Goal: Check status: Check status

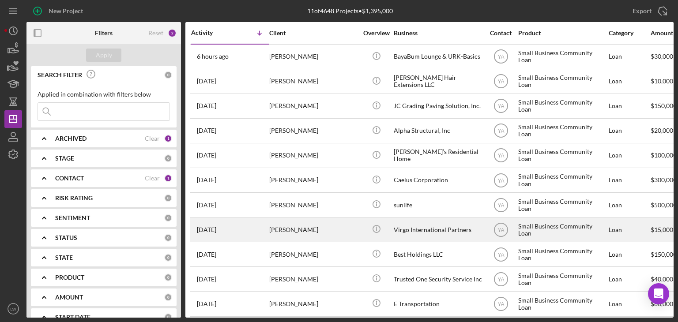
click at [313, 228] on div "[PERSON_NAME]" at bounding box center [313, 229] width 88 height 23
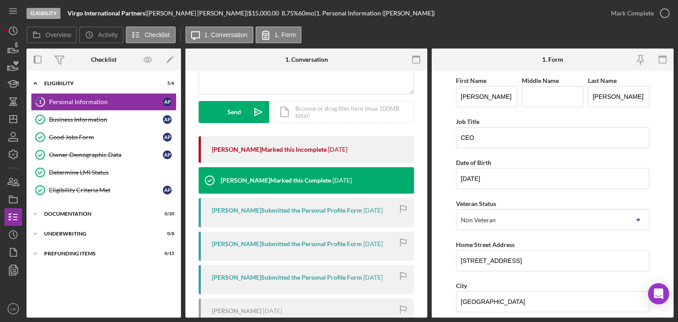
scroll to position [132, 0]
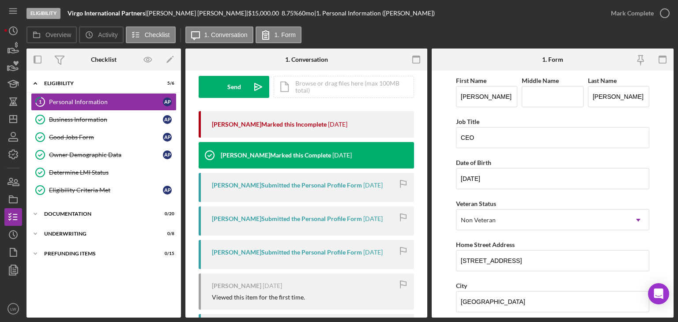
click at [350, 184] on div "[PERSON_NAME] Submitted the Personal Profile Form" at bounding box center [287, 185] width 150 height 7
click at [295, 218] on div "[PERSON_NAME] Submitted the Personal Profile Form" at bounding box center [287, 218] width 150 height 7
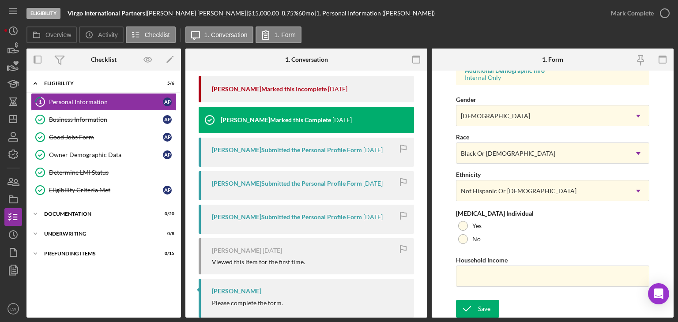
scroll to position [185, 0]
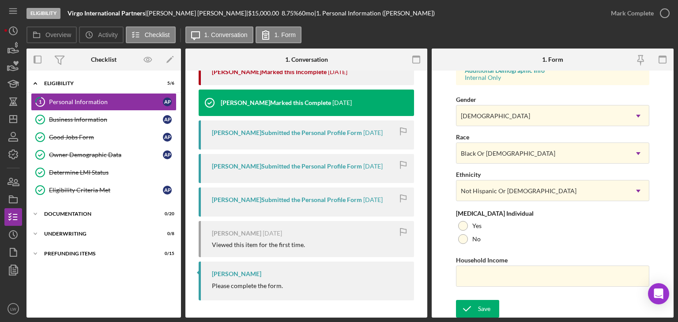
click at [290, 133] on div "[PERSON_NAME] Submitted the Personal Profile Form" at bounding box center [287, 132] width 150 height 7
click at [284, 168] on div "[PERSON_NAME] Submitted the Personal Profile Form" at bounding box center [287, 166] width 150 height 7
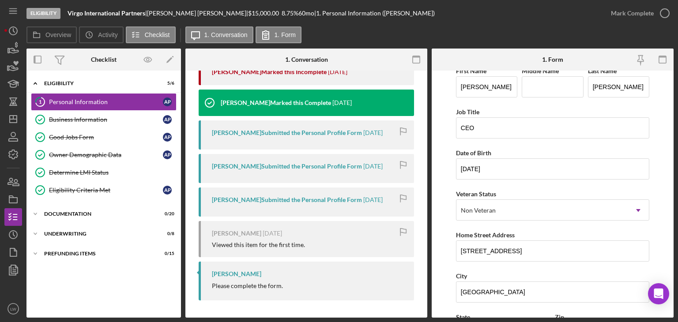
scroll to position [0, 0]
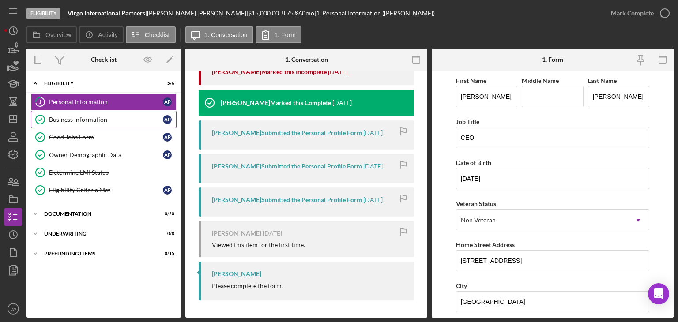
click at [99, 119] on div "Business Information" at bounding box center [106, 119] width 114 height 7
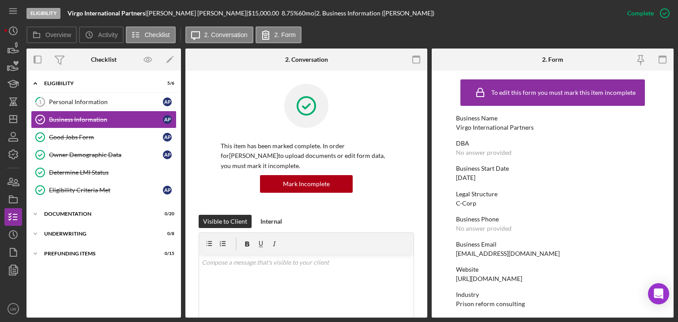
drag, startPoint x: 544, startPoint y: 279, endPoint x: 460, endPoint y: 278, distance: 83.9
click at [456, 278] on div "Website [URL][DOMAIN_NAME]" at bounding box center [552, 274] width 193 height 16
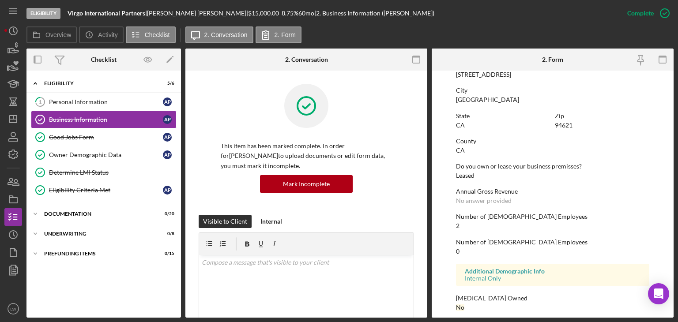
scroll to position [519, 0]
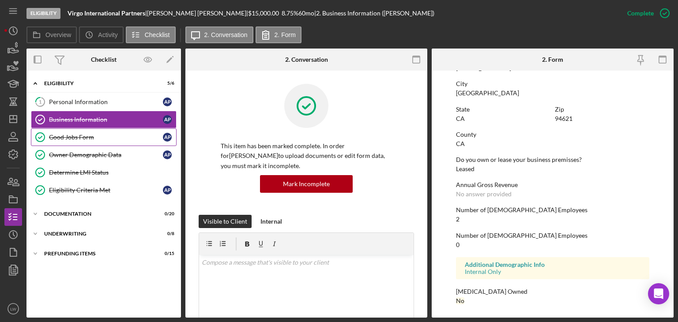
click at [64, 132] on link "Good Jobs Form Good Jobs Form A P" at bounding box center [104, 137] width 146 height 18
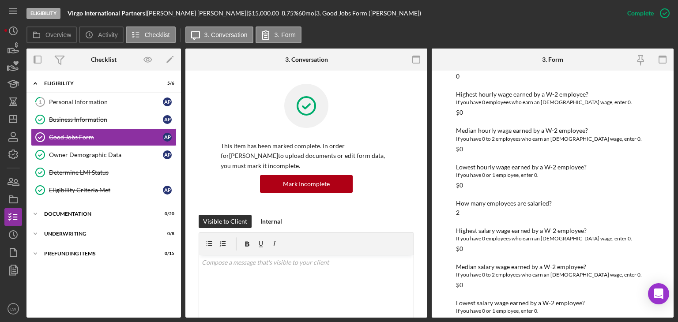
scroll to position [1258, 0]
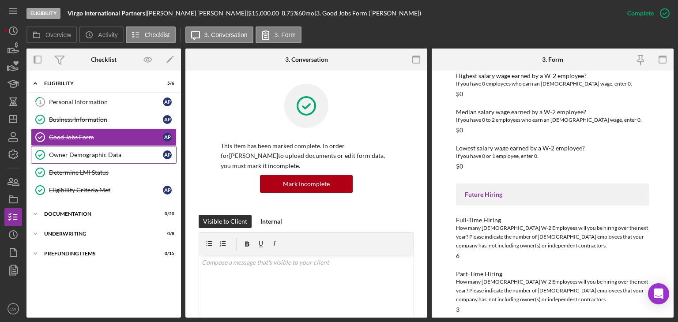
click at [89, 154] on div "Owner Demographic Data" at bounding box center [106, 154] width 114 height 7
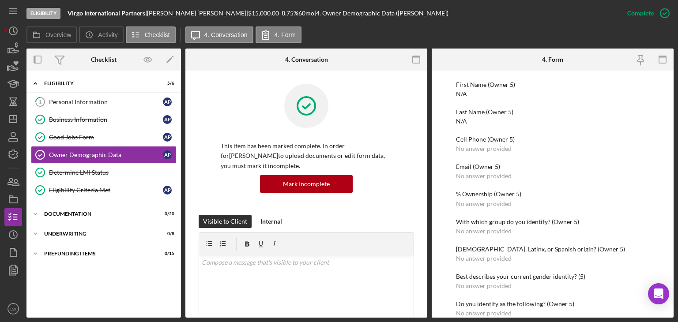
scroll to position [1417, 0]
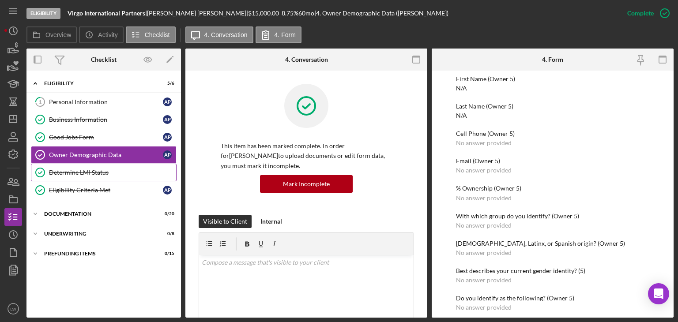
click at [97, 165] on link "Determine LMI Status Determine LMI Status" at bounding box center [104, 173] width 146 height 18
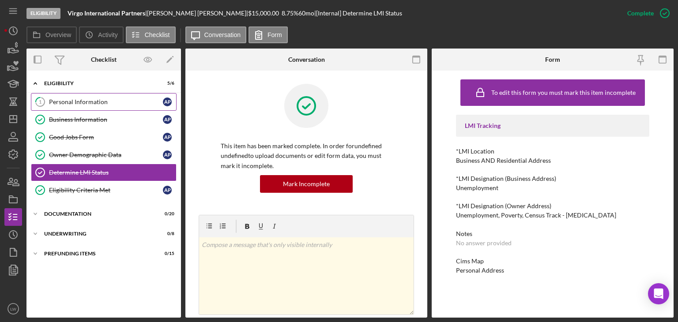
click at [76, 107] on link "1 Personal Information A P" at bounding box center [104, 102] width 146 height 18
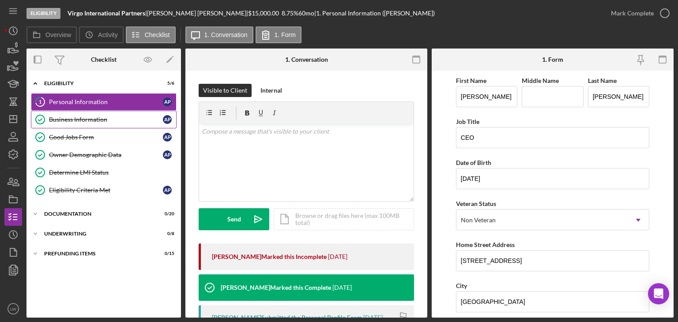
click at [89, 113] on link "Business Information Business Information A P" at bounding box center [104, 120] width 146 height 18
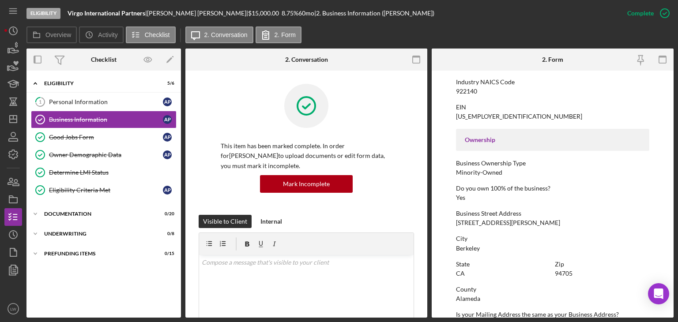
scroll to position [397, 0]
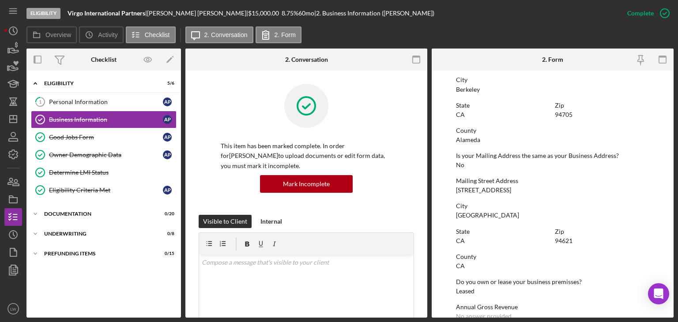
drag, startPoint x: 515, startPoint y: 191, endPoint x: 457, endPoint y: 191, distance: 58.3
click at [457, 191] on div "Mailing Street Address [STREET_ADDRESS]" at bounding box center [552, 185] width 193 height 16
click at [515, 190] on div "Mailing Street Address [STREET_ADDRESS]" at bounding box center [552, 185] width 193 height 16
click at [511, 187] on div "[STREET_ADDRESS]" at bounding box center [483, 190] width 55 height 7
click at [477, 214] on div "[GEOGRAPHIC_DATA]" at bounding box center [487, 215] width 63 height 7
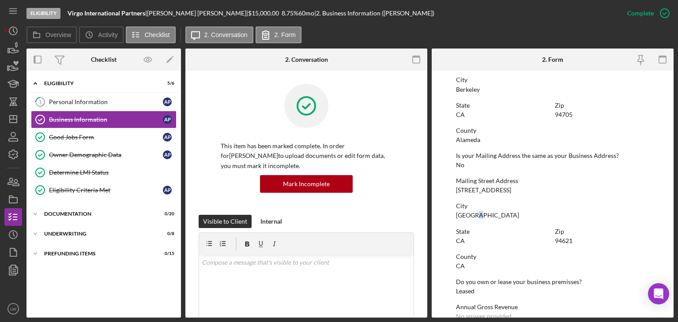
click at [511, 191] on div "[STREET_ADDRESS]" at bounding box center [483, 190] width 55 height 7
click at [521, 191] on div "Mailing Street Address [STREET_ADDRESS]" at bounding box center [552, 185] width 193 height 16
click at [505, 190] on div "[STREET_ADDRESS]" at bounding box center [483, 190] width 55 height 7
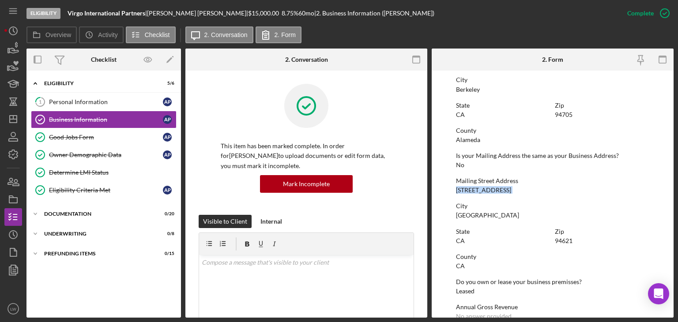
copy div "[STREET_ADDRESS]"
click at [468, 214] on div "[GEOGRAPHIC_DATA]" at bounding box center [487, 215] width 63 height 7
copy div "[GEOGRAPHIC_DATA]"
click at [559, 240] on div "94621" at bounding box center [564, 240] width 18 height 7
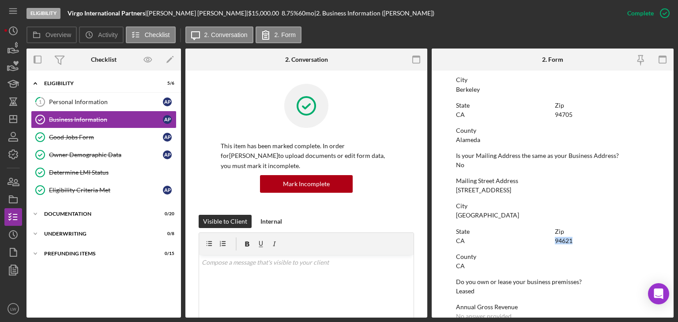
click at [559, 240] on div "94621" at bounding box center [564, 240] width 18 height 7
copy div "94621"
click at [58, 103] on div "Personal Information" at bounding box center [106, 101] width 114 height 7
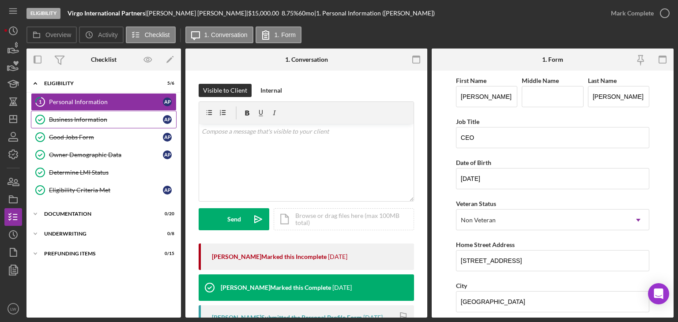
click at [78, 122] on div "Business Information" at bounding box center [106, 119] width 114 height 7
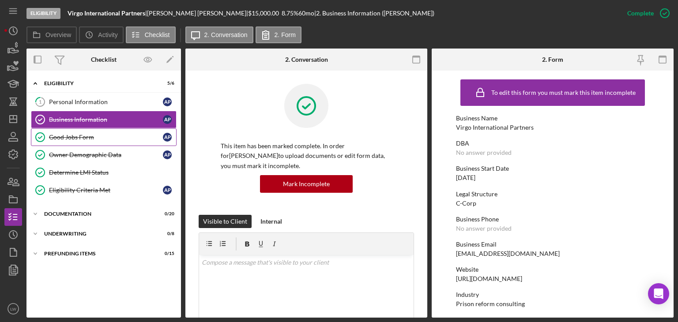
click at [76, 134] on div "Good Jobs Form" at bounding box center [106, 137] width 114 height 7
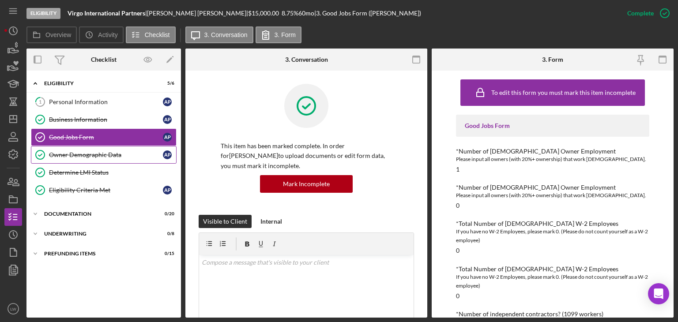
click at [79, 156] on div "Owner Demographic Data" at bounding box center [106, 154] width 114 height 7
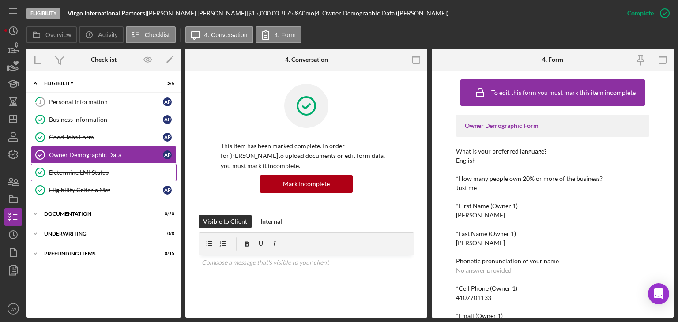
click at [75, 174] on div "Determine LMI Status" at bounding box center [112, 172] width 127 height 7
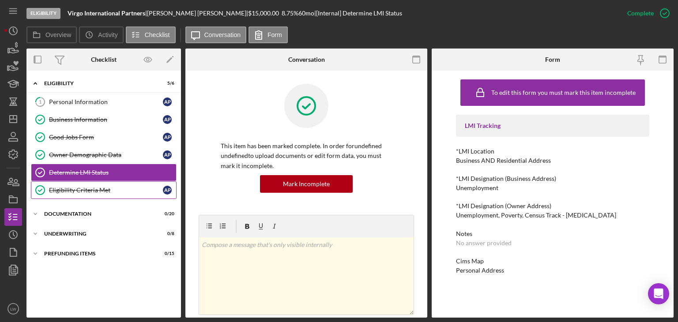
click at [76, 191] on div "Eligibility Criteria Met" at bounding box center [106, 190] width 114 height 7
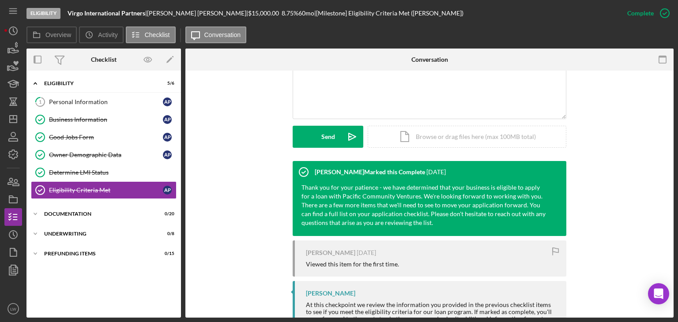
scroll to position [252, 0]
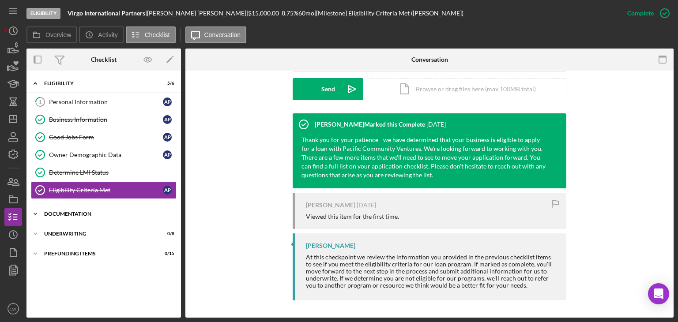
click at [56, 211] on div "Documentation" at bounding box center [107, 213] width 126 height 5
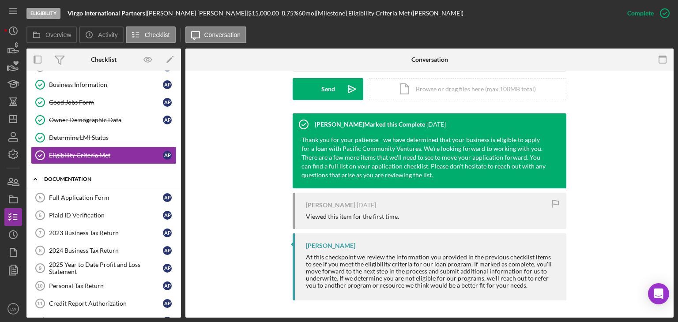
scroll to position [132, 0]
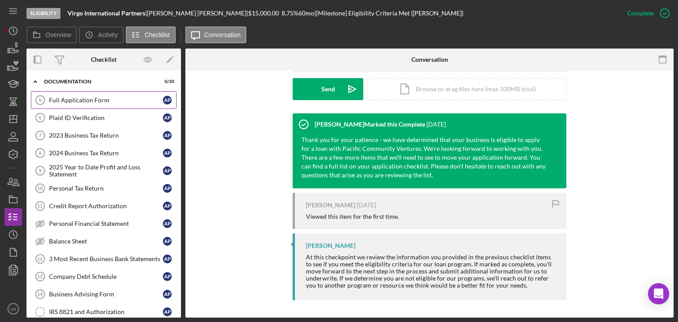
click at [75, 97] on div "Full Application Form" at bounding box center [106, 100] width 114 height 7
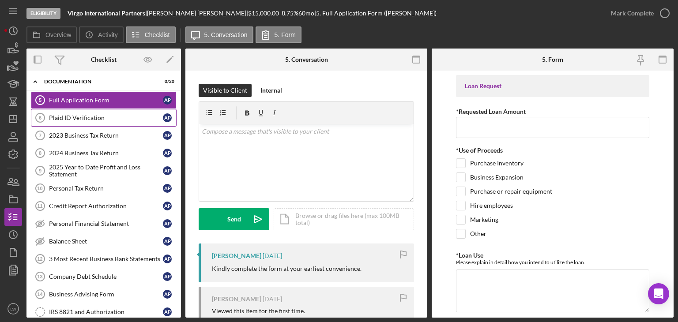
click at [79, 109] on link "Plaid ID Verification 6 Plaid ID Verification A P" at bounding box center [104, 118] width 146 height 18
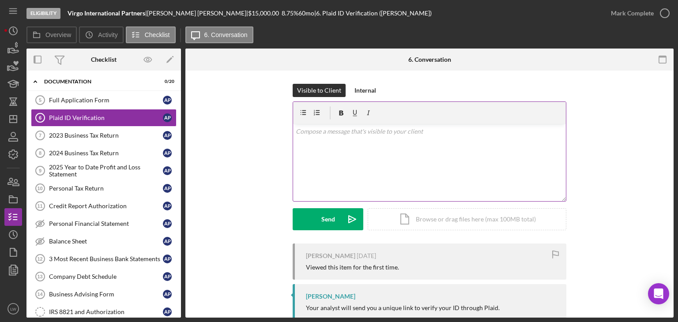
scroll to position [23, 0]
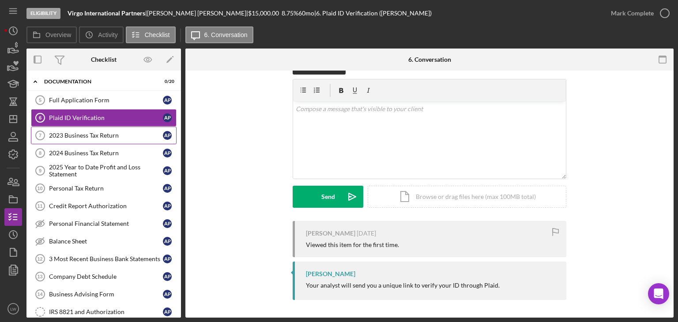
click at [67, 137] on div "2023 Business Tax Return" at bounding box center [106, 135] width 114 height 7
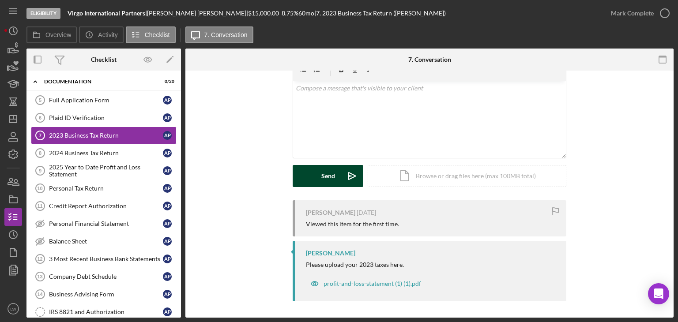
scroll to position [44, 0]
click at [349, 282] on div "profit-and-loss-statement (1) (1).pdf" at bounding box center [372, 282] width 98 height 7
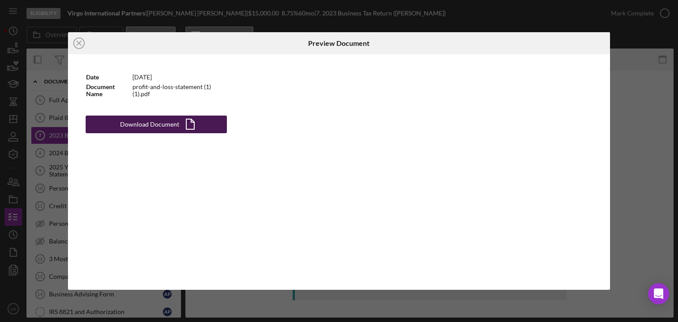
click at [168, 124] on div "Download Document" at bounding box center [149, 125] width 59 height 18
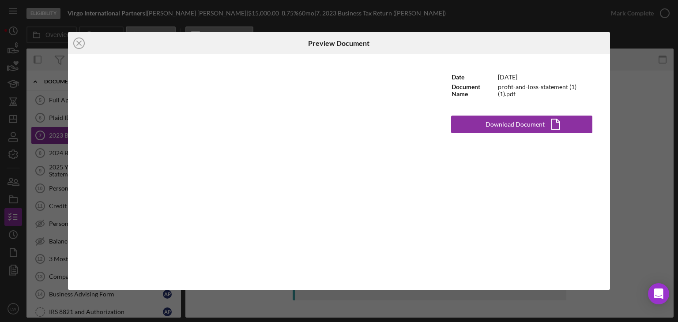
click at [671, 115] on div "Icon/Close Preview Document Date [DATE] Document Name profit-and-loss-statement…" at bounding box center [339, 161] width 678 height 322
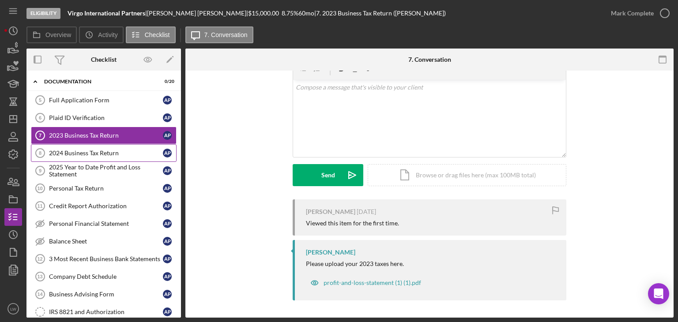
click at [108, 150] on div "2024 Business Tax Return" at bounding box center [106, 153] width 114 height 7
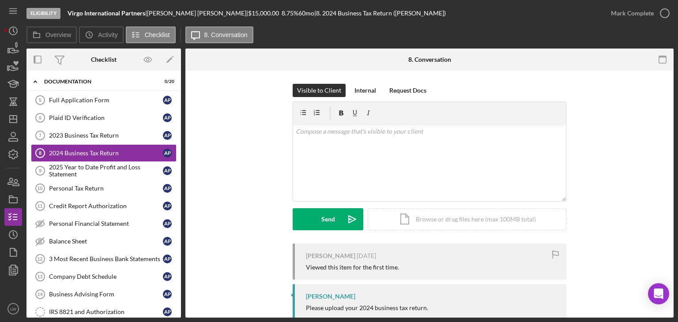
scroll to position [23, 0]
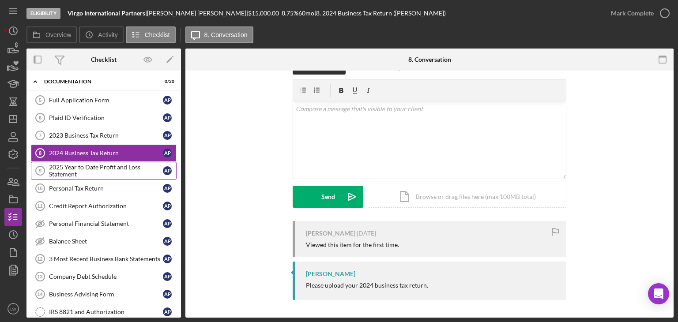
click at [112, 169] on div "2025 Year to Date Profit and Loss Statement" at bounding box center [106, 171] width 114 height 14
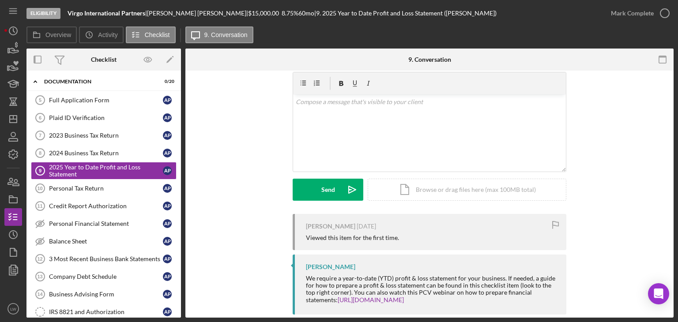
scroll to position [44, 0]
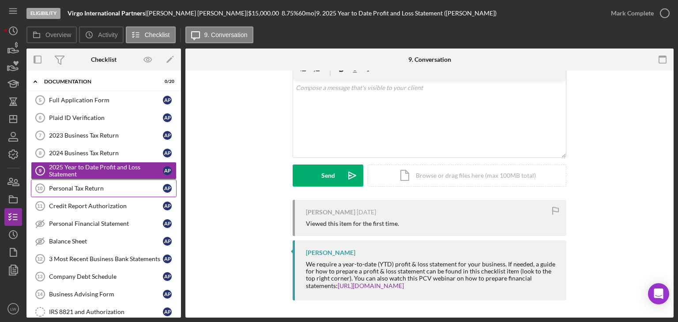
click at [104, 188] on div "Personal Tax Return" at bounding box center [106, 188] width 114 height 7
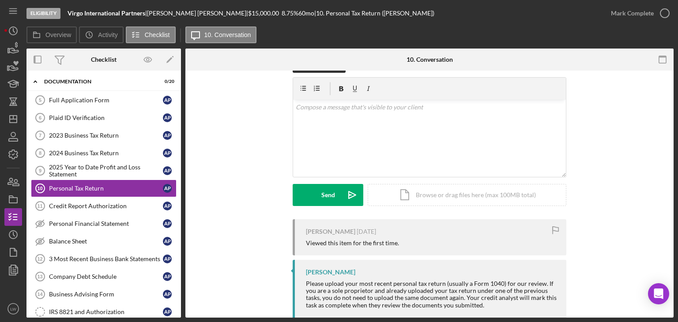
scroll to position [44, 0]
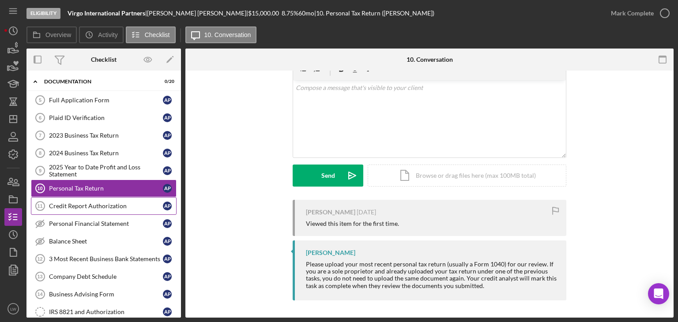
click at [101, 205] on div "Credit Report Authorization" at bounding box center [106, 206] width 114 height 7
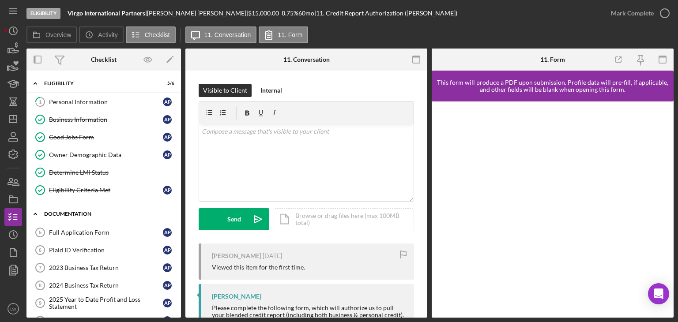
click at [49, 208] on div "Icon/Expander Documentation 0 / 20" at bounding box center [103, 214] width 154 height 18
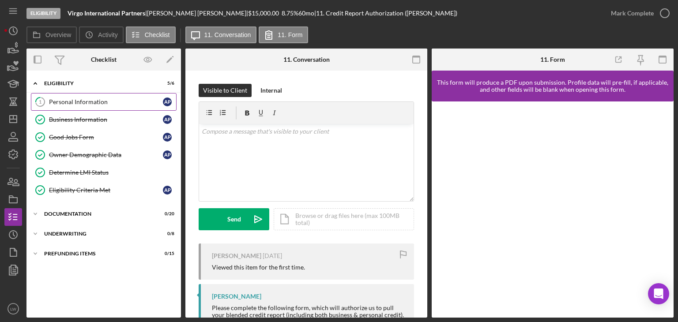
click at [70, 98] on link "1 Personal Information A P" at bounding box center [104, 102] width 146 height 18
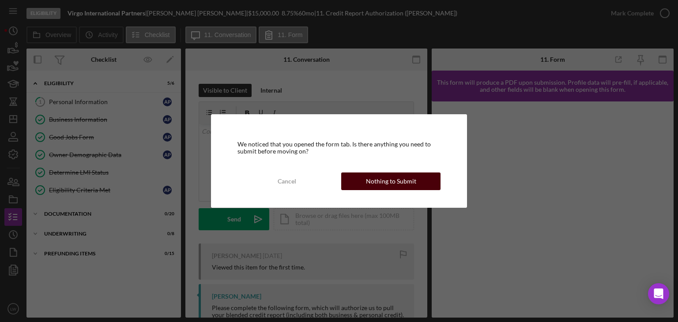
click at [390, 182] on div "Nothing to Submit" at bounding box center [391, 182] width 50 height 18
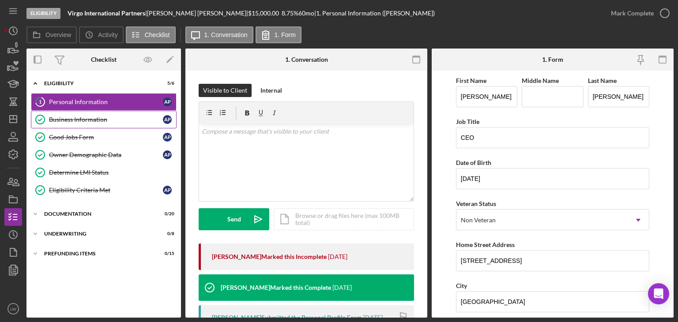
click at [74, 119] on div "Business Information" at bounding box center [106, 119] width 114 height 7
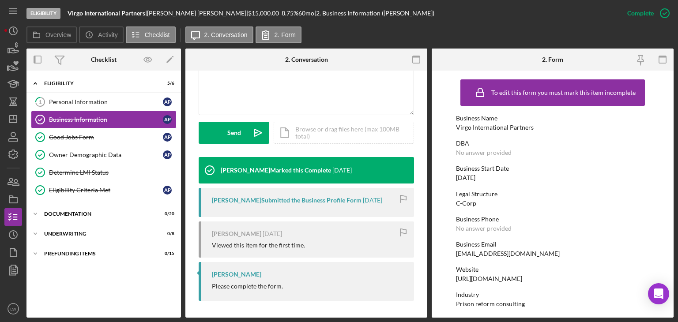
scroll to position [218, 0]
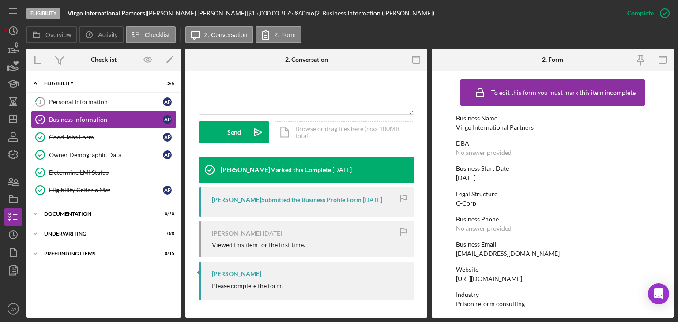
click at [320, 196] on div "[PERSON_NAME] Submitted the Business Profile Form" at bounding box center [287, 199] width 150 height 7
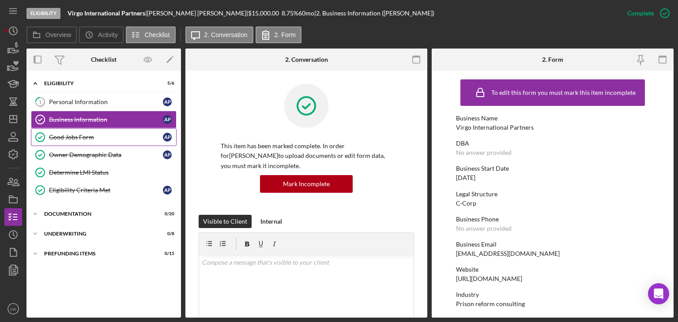
click at [79, 142] on link "Good Jobs Form Good Jobs Form A P" at bounding box center [104, 137] width 146 height 18
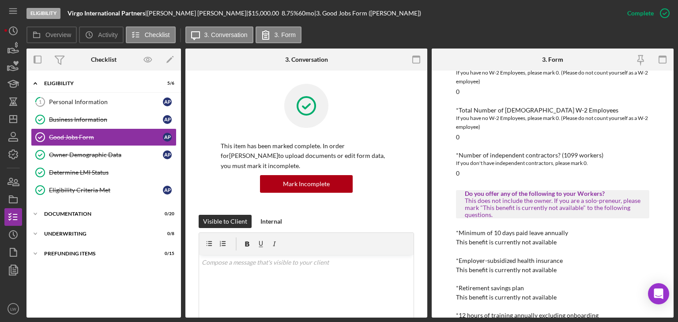
scroll to position [44, 0]
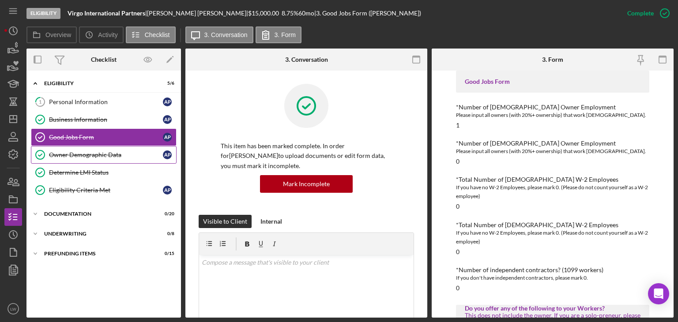
click at [99, 151] on div "Owner Demographic Data" at bounding box center [106, 154] width 114 height 7
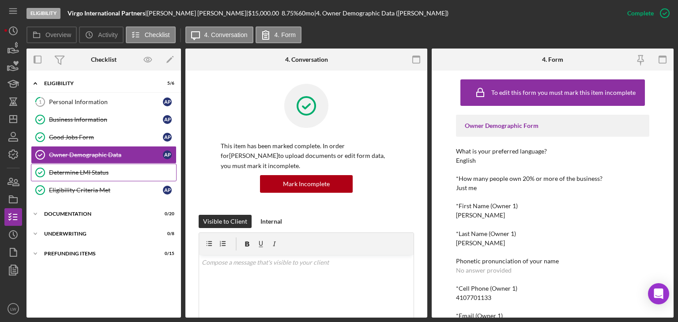
click at [104, 175] on div "Determine LMI Status" at bounding box center [112, 172] width 127 height 7
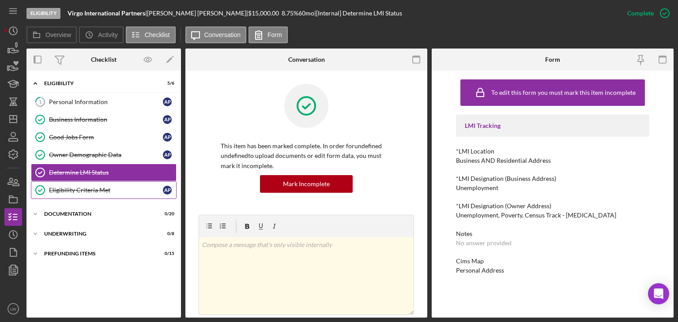
click at [78, 187] on div "Eligibility Criteria Met" at bounding box center [106, 190] width 114 height 7
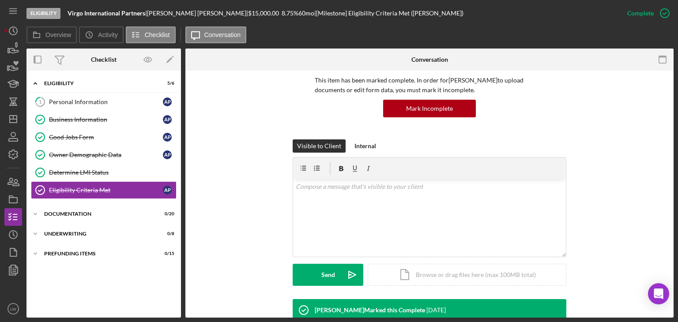
scroll to position [252, 0]
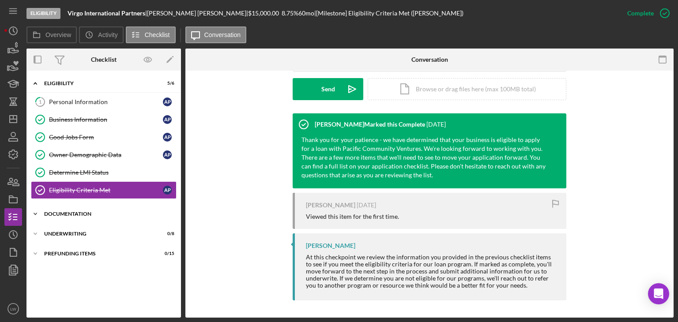
click at [68, 215] on div "Icon/Expander Documentation 0 / 20" at bounding box center [103, 214] width 154 height 18
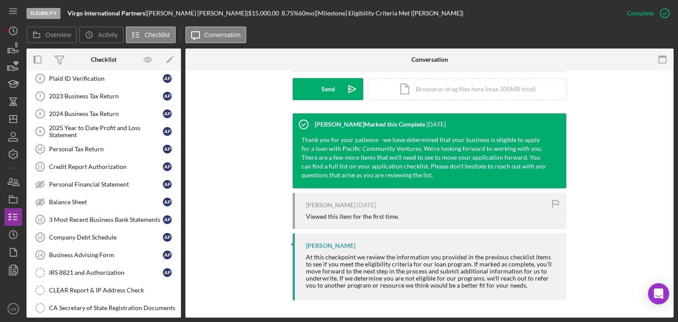
scroll to position [177, 0]
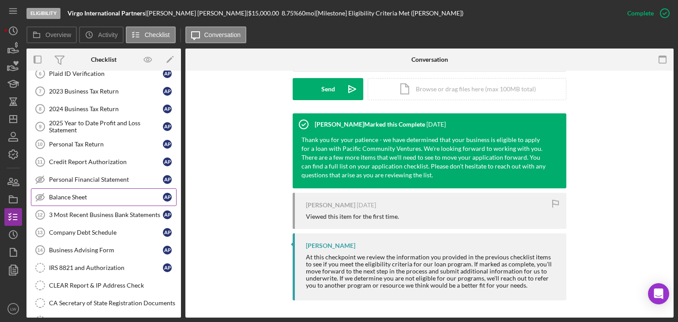
click at [89, 196] on div "Balance Sheet" at bounding box center [106, 197] width 114 height 7
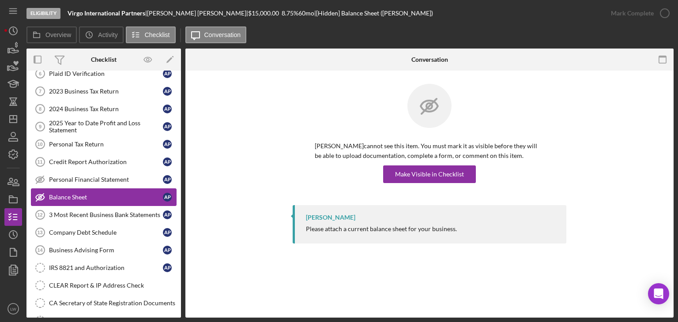
scroll to position [221, 0]
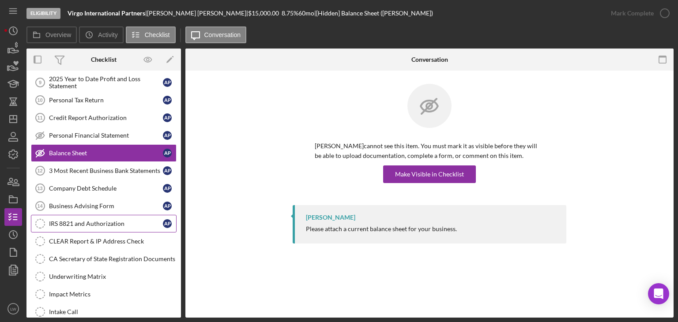
click at [106, 223] on div "IRS 8821 and Authorization" at bounding box center [106, 223] width 114 height 7
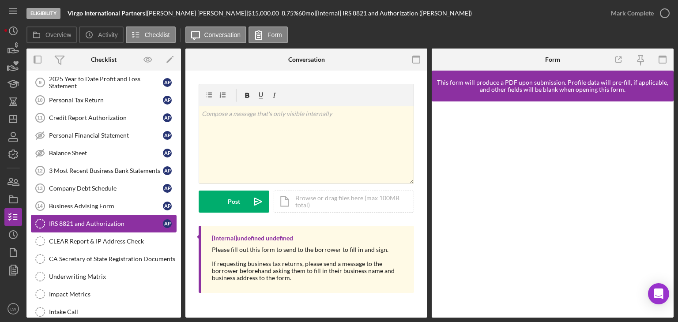
scroll to position [265, 0]
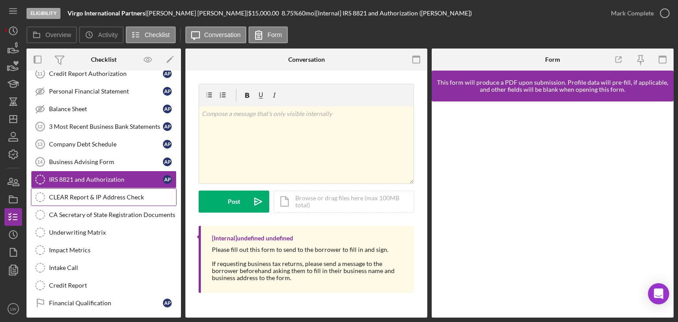
click at [102, 194] on div "CLEAR Report & IP Address Check" at bounding box center [112, 197] width 127 height 7
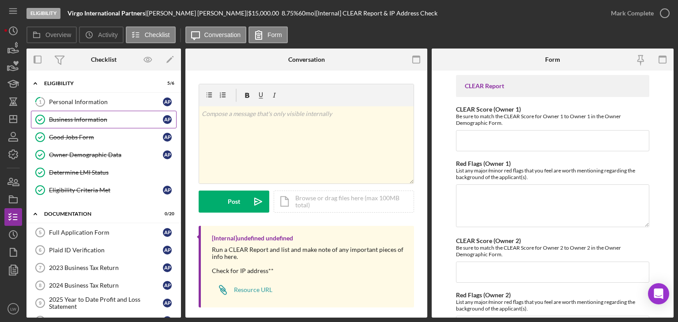
click at [110, 122] on link "Business Information Business Information A P" at bounding box center [104, 120] width 146 height 18
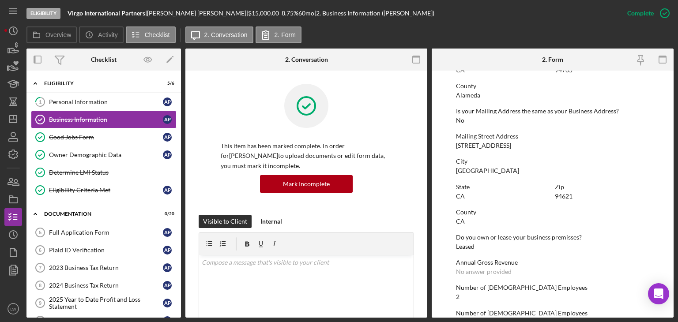
scroll to position [485, 0]
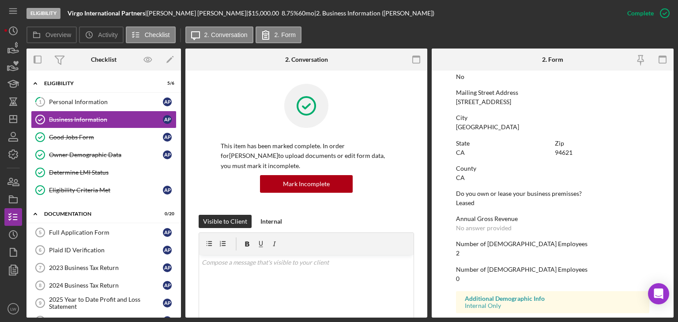
click at [484, 103] on div "[STREET_ADDRESS]" at bounding box center [483, 101] width 55 height 7
copy div "[STREET_ADDRESS]"
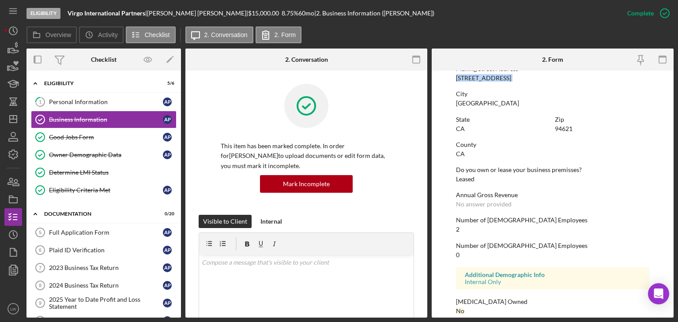
scroll to position [519, 0]
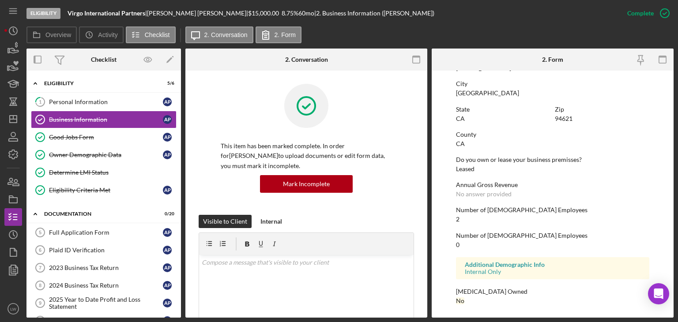
click at [471, 92] on div "[GEOGRAPHIC_DATA]" at bounding box center [487, 93] width 63 height 7
copy div "[GEOGRAPHIC_DATA]"
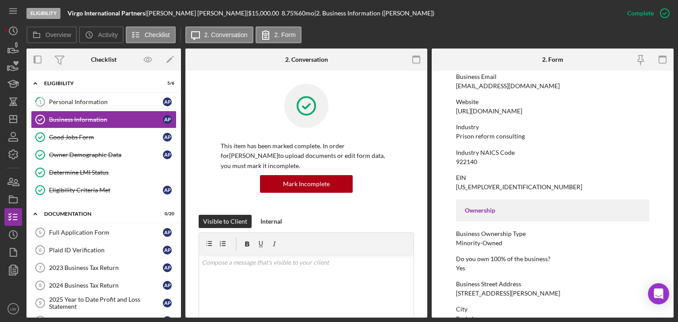
scroll to position [166, 0]
click at [466, 165] on div "922140" at bounding box center [466, 163] width 21 height 7
copy div "922140"
click at [90, 191] on div "Eligibility Criteria Met" at bounding box center [106, 190] width 114 height 7
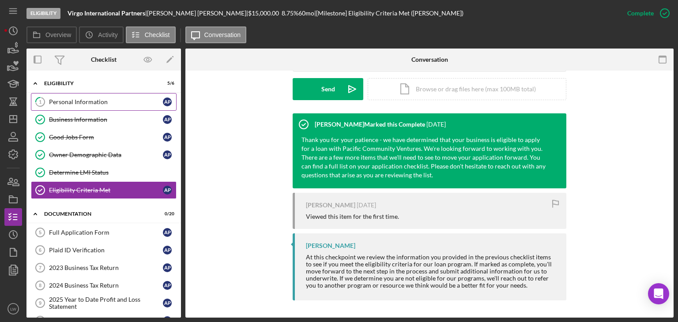
click at [112, 102] on div "Personal Information" at bounding box center [106, 101] width 114 height 7
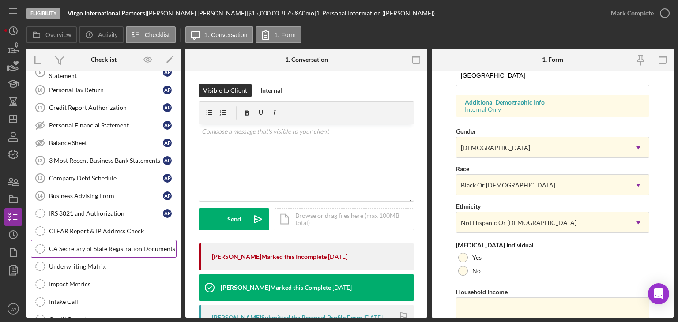
scroll to position [132, 0]
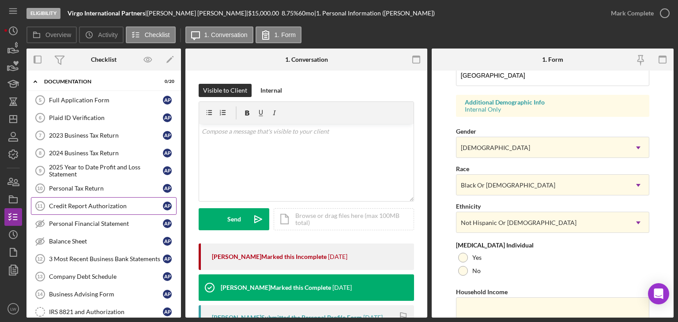
click at [103, 205] on div "Credit Report Authorization" at bounding box center [106, 206] width 114 height 7
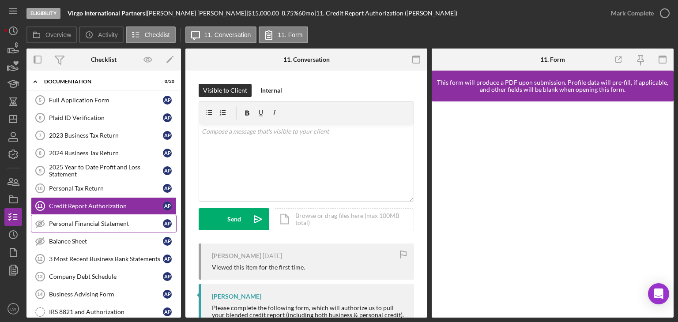
click at [100, 222] on div "Personal Financial Statement" at bounding box center [106, 223] width 114 height 7
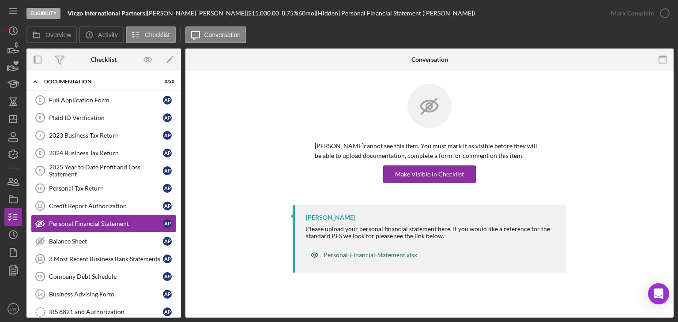
click at [359, 255] on div "Personal-Financial-Statement.xlsx" at bounding box center [370, 255] width 94 height 7
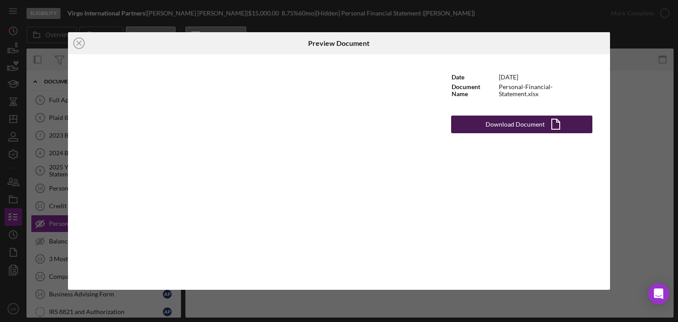
click at [527, 120] on div "Download Document" at bounding box center [514, 125] width 59 height 18
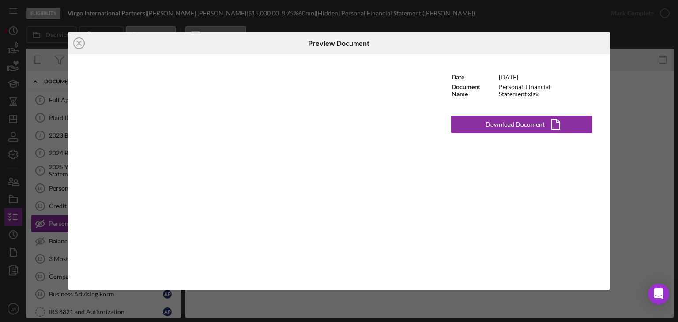
click at [641, 135] on div "Icon/Close Preview Document Date [DATE] Document Name Personal-Financial-Statem…" at bounding box center [339, 161] width 678 height 322
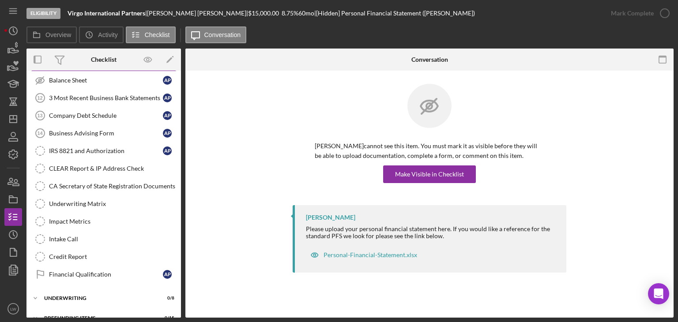
scroll to position [303, 0]
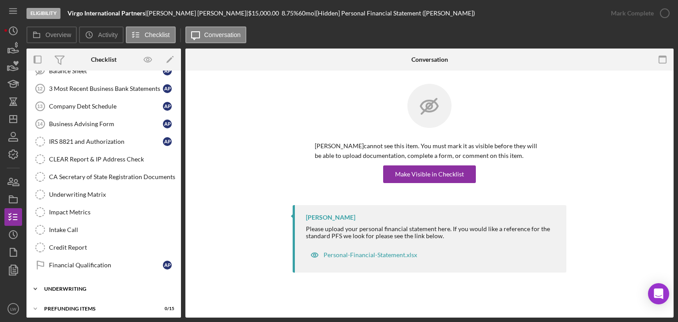
click at [150, 288] on div "Icon/Expander Underwriting 0 / 8" at bounding box center [103, 289] width 154 height 18
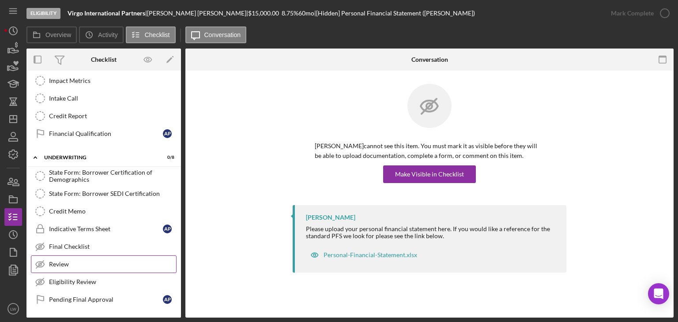
scroll to position [447, 0]
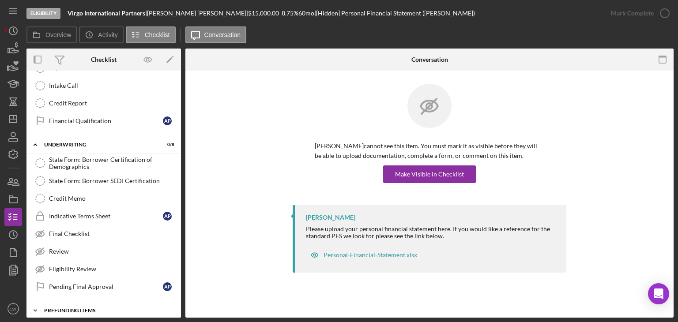
click at [118, 307] on div "Icon/Expander Prefunding Items 0 / 15" at bounding box center [103, 311] width 154 height 18
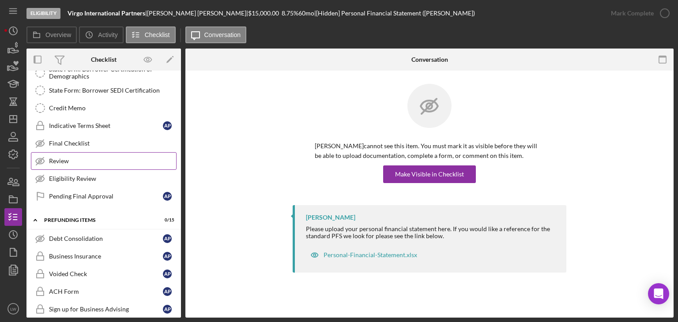
scroll to position [493, 0]
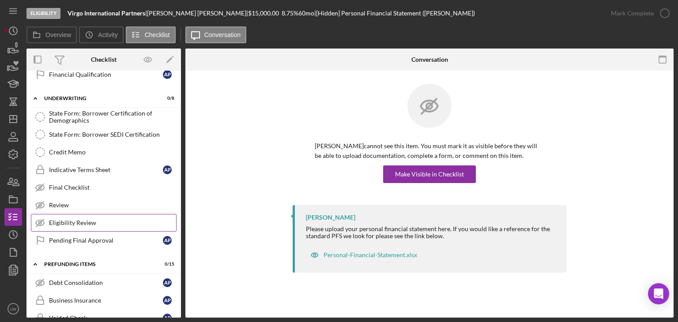
click at [43, 257] on icon "Icon/Expander" at bounding box center [35, 265] width 18 height 18
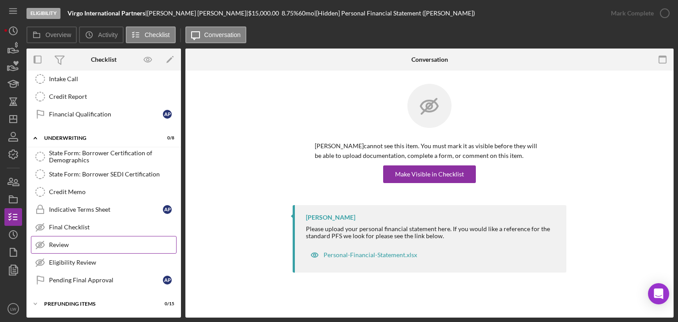
scroll to position [447, 0]
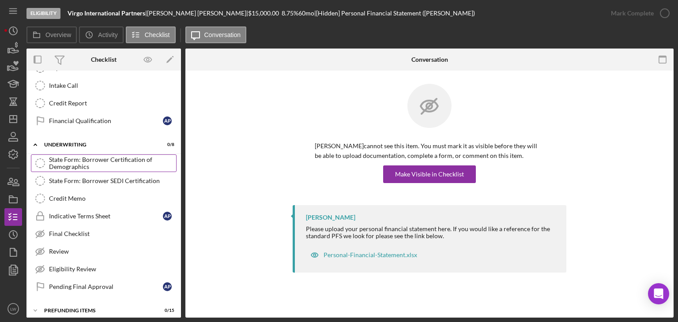
click at [86, 156] on div "State Form: Borrower Certification of Demographics" at bounding box center [112, 163] width 127 height 14
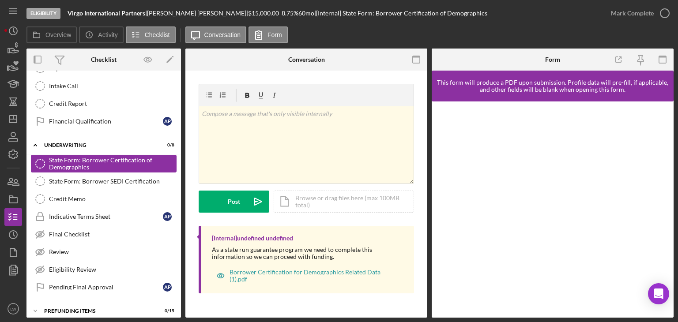
scroll to position [447, 0]
click at [332, 276] on div "Borrower Certification for Demographics Related Data (1).pdf" at bounding box center [312, 276] width 167 height 14
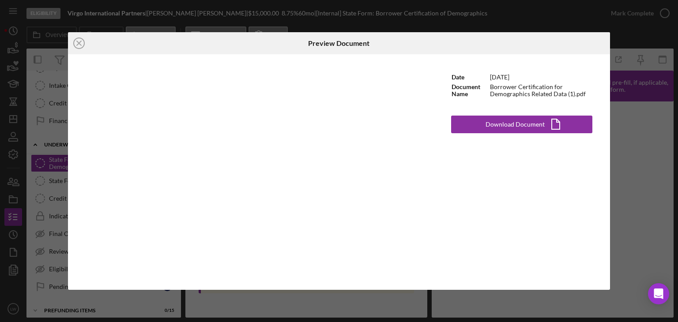
click at [653, 120] on div "Icon/Close Preview Document Date [DATE] Document Name Borrower Certification fo…" at bounding box center [339, 161] width 678 height 322
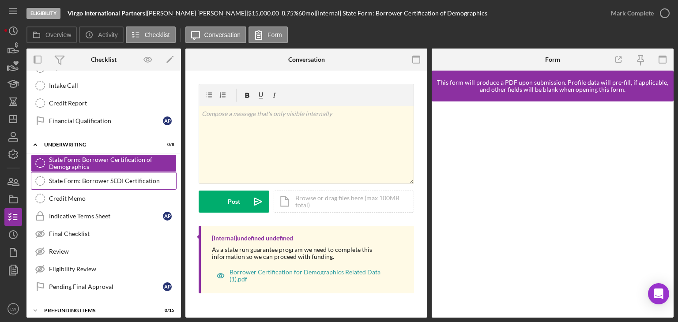
click at [95, 177] on div "State Form: Borrower SEDI Certification" at bounding box center [112, 180] width 127 height 7
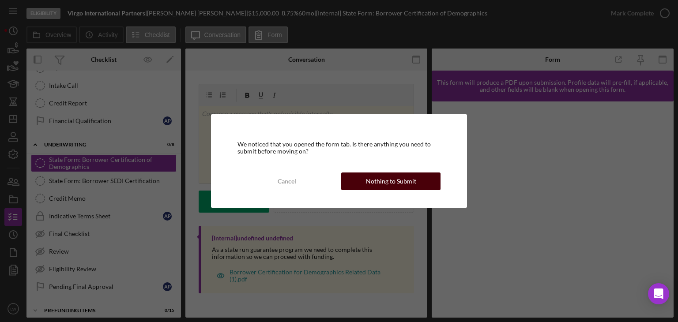
click at [395, 178] on div "Nothing to Submit" at bounding box center [391, 182] width 50 height 18
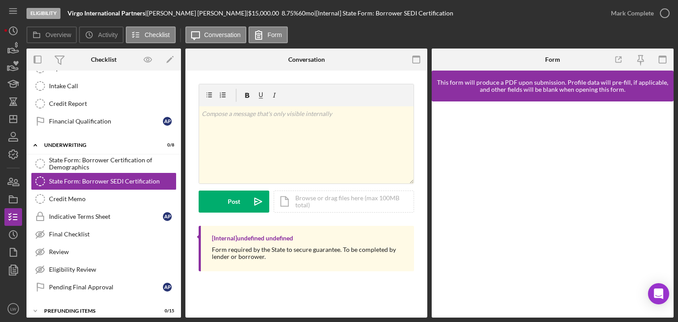
scroll to position [447, 0]
click at [102, 195] on div "Credit Memo" at bounding box center [112, 198] width 127 height 7
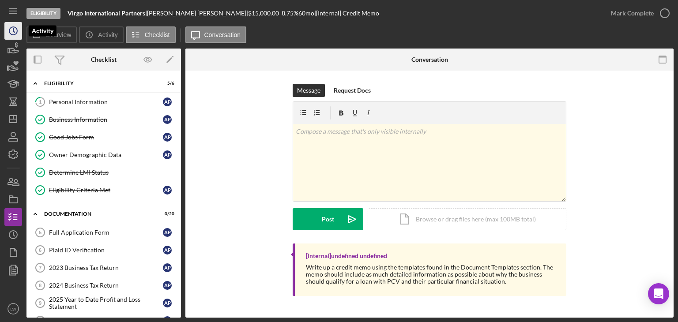
click at [11, 28] on circle "button" at bounding box center [13, 31] width 8 height 8
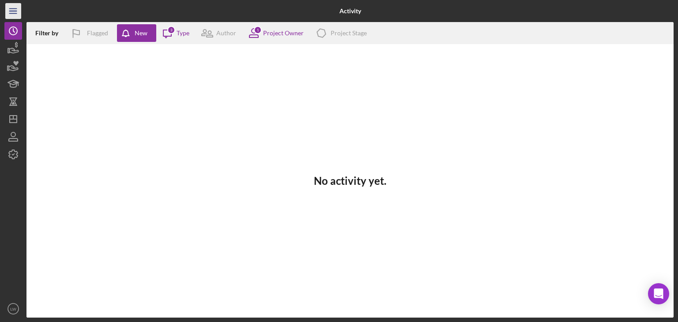
click at [11, 4] on icon "Icon/Menu" at bounding box center [14, 11] width 20 height 20
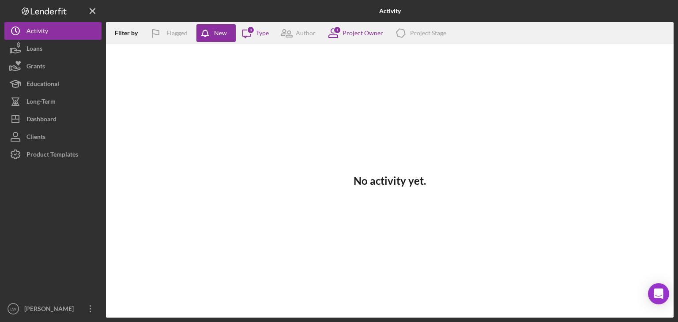
click at [37, 11] on icon "Logo-Reversed Created with Sketch." at bounding box center [43, 12] width 79 height 8
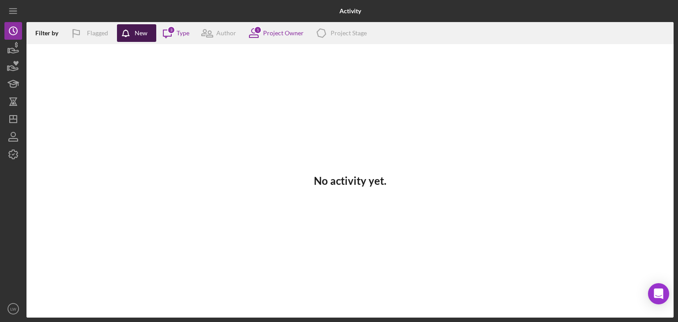
click at [135, 32] on div "New" at bounding box center [141, 33] width 13 height 18
click at [18, 53] on icon "button" at bounding box center [13, 49] width 22 height 22
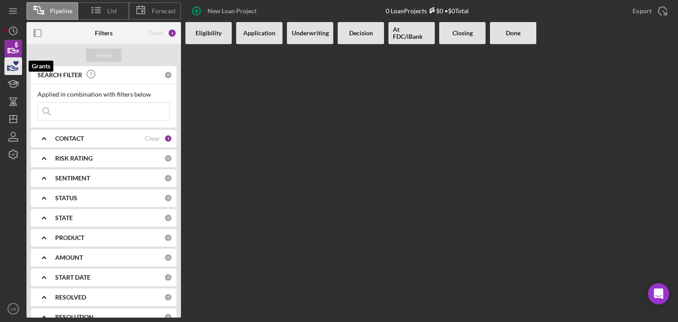
click at [10, 68] on icon "button" at bounding box center [13, 66] width 22 height 22
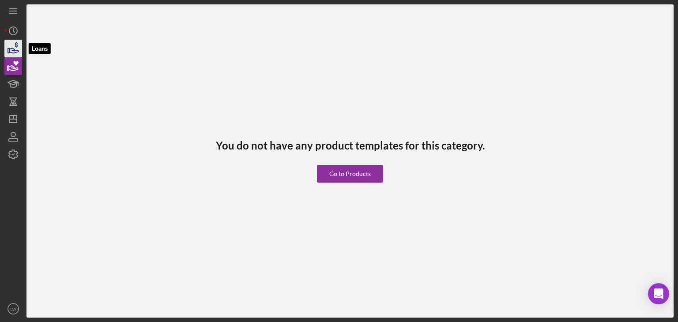
click at [13, 49] on icon "button" at bounding box center [13, 49] width 22 height 22
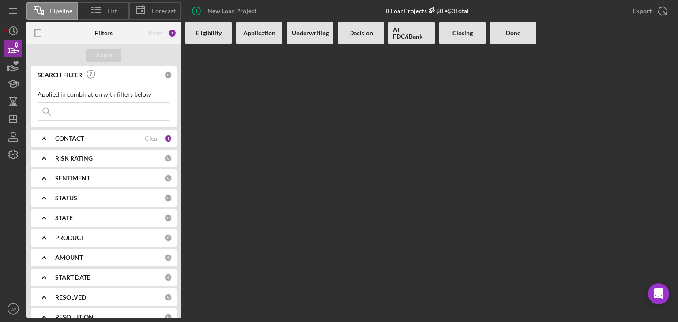
click at [272, 36] on b "Application" at bounding box center [259, 33] width 32 height 7
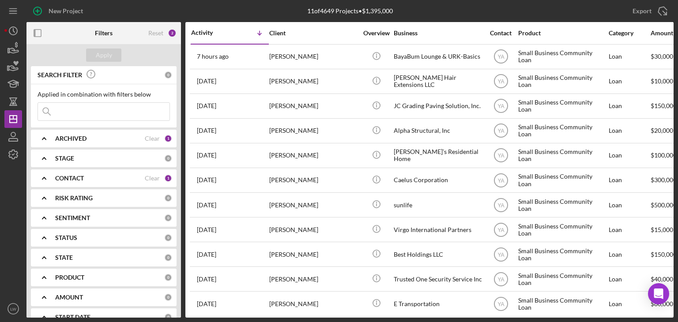
click at [112, 138] on div "ARCHIVED" at bounding box center [100, 138] width 90 height 7
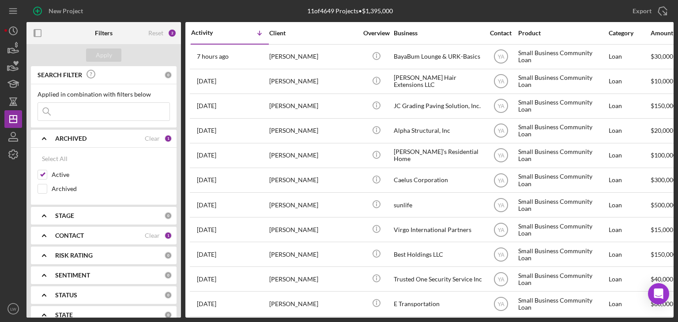
click at [112, 138] on div "ARCHIVED" at bounding box center [100, 138] width 90 height 7
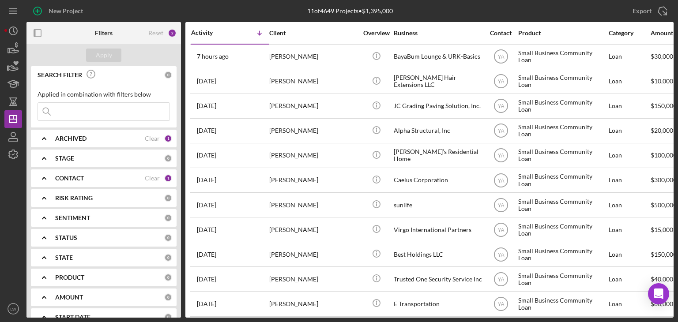
click at [99, 158] on div "STAGE" at bounding box center [109, 158] width 109 height 7
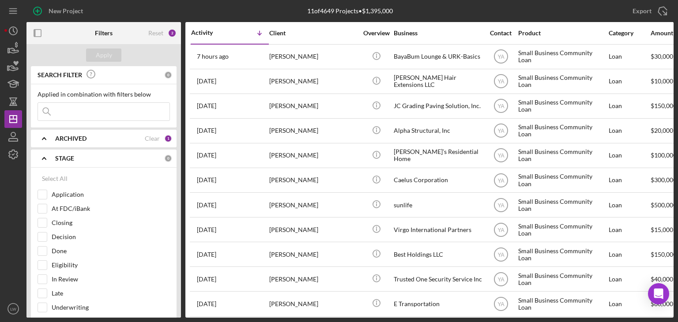
click at [99, 158] on div "STAGE" at bounding box center [109, 158] width 109 height 7
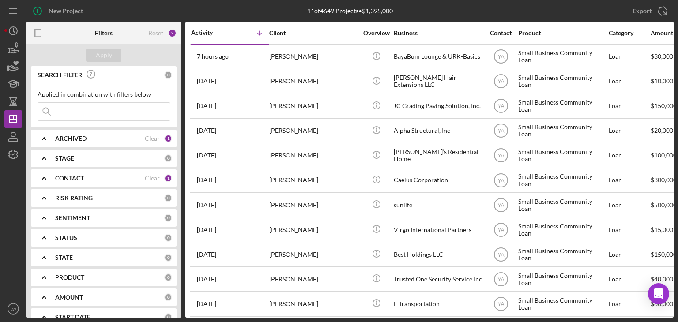
click at [94, 178] on div "CONTACT" at bounding box center [100, 178] width 90 height 7
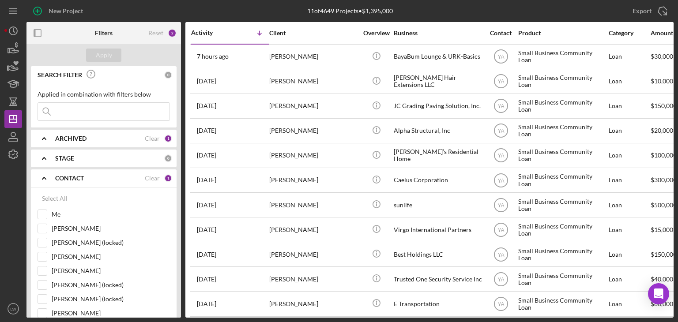
click at [94, 178] on div "CONTACT" at bounding box center [100, 178] width 90 height 7
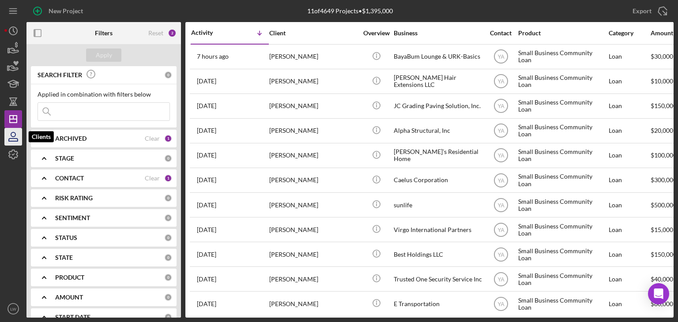
click at [11, 136] on icon "button" at bounding box center [13, 137] width 22 height 22
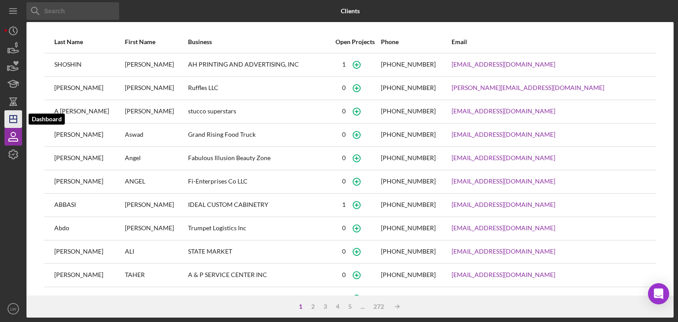
click at [12, 119] on line "button" at bounding box center [13, 119] width 7 height 0
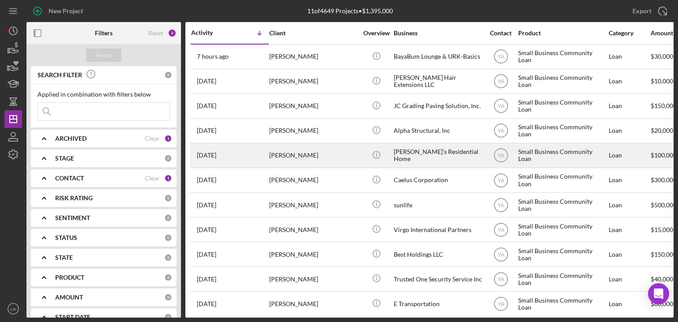
scroll to position [10, 0]
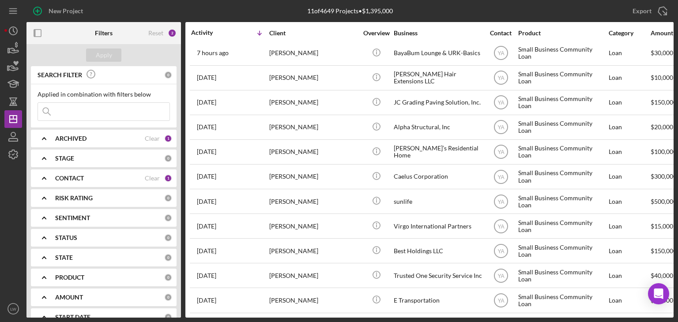
click at [96, 139] on div "ARCHIVED" at bounding box center [100, 138] width 90 height 7
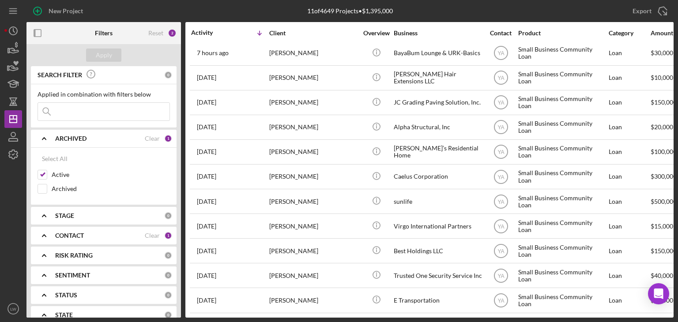
scroll to position [0, 0]
click at [74, 142] on b "ARCHIVED" at bounding box center [70, 138] width 31 height 7
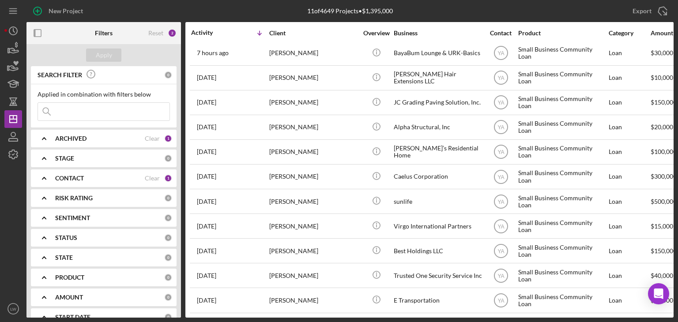
scroll to position [44, 0]
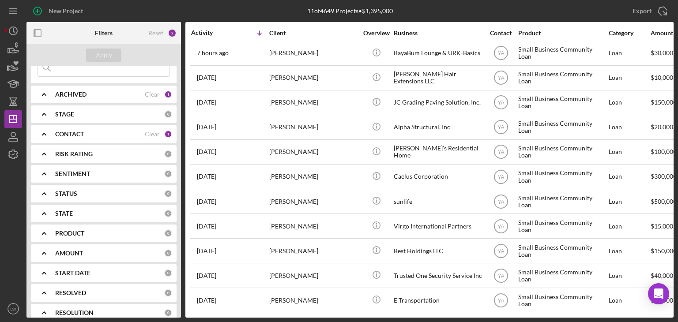
click at [76, 133] on b "CONTACT" at bounding box center [69, 134] width 29 height 7
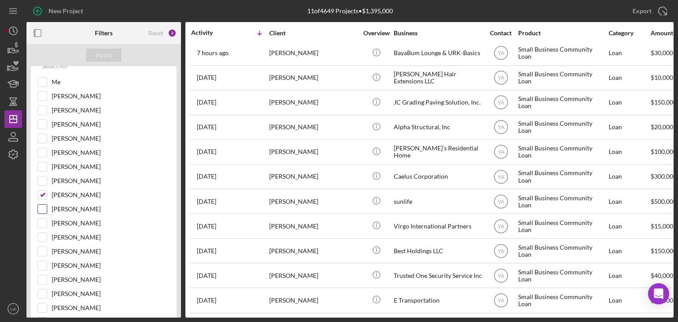
scroll to position [88, 0]
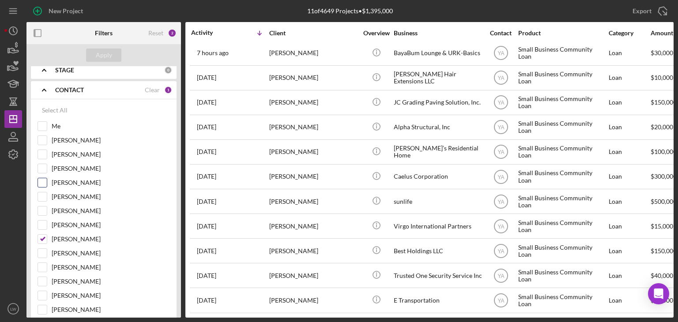
click at [41, 180] on input "Stephanie Simotas" at bounding box center [42, 182] width 9 height 9
checkbox input "true"
click at [40, 237] on input "[PERSON_NAME]" at bounding box center [42, 239] width 9 height 9
checkbox input "false"
click at [113, 52] on button "Apply" at bounding box center [103, 55] width 35 height 13
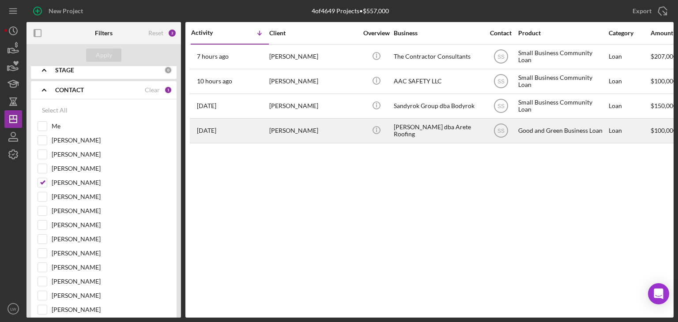
scroll to position [0, 0]
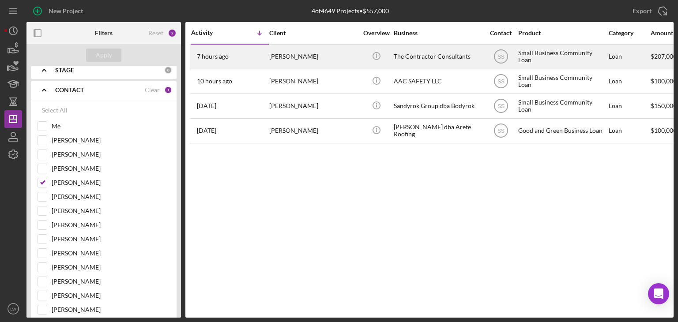
click at [298, 57] on div "Matt DiBara" at bounding box center [313, 56] width 88 height 23
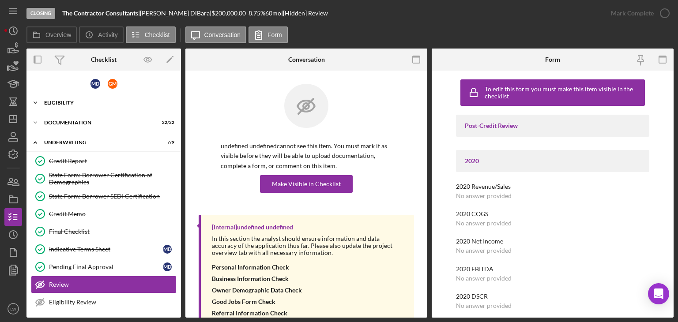
click at [63, 103] on div "Eligibility" at bounding box center [107, 102] width 126 height 5
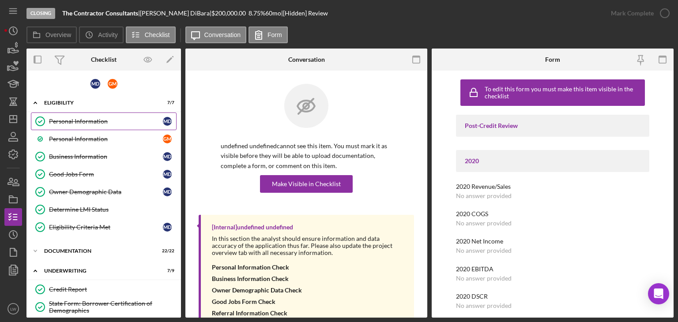
click at [70, 119] on div "Personal Information" at bounding box center [106, 121] width 114 height 7
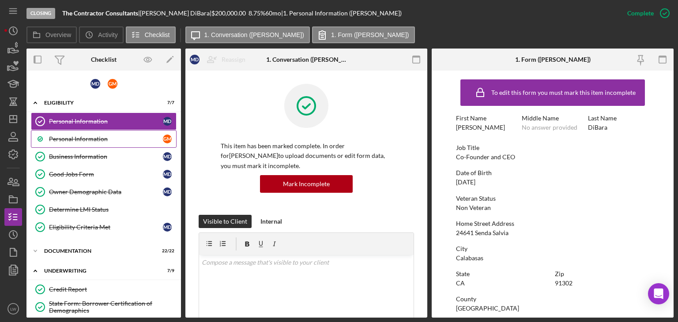
click at [95, 143] on link "Personal Information G M" at bounding box center [104, 139] width 146 height 18
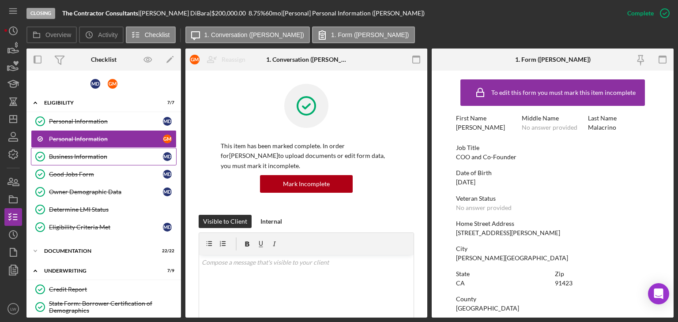
click at [115, 155] on div "Business Information" at bounding box center [106, 156] width 114 height 7
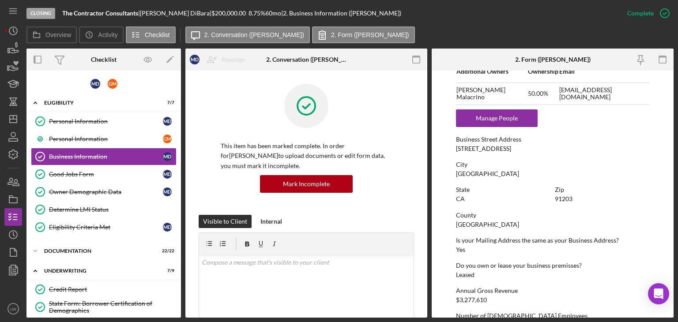
scroll to position [519, 0]
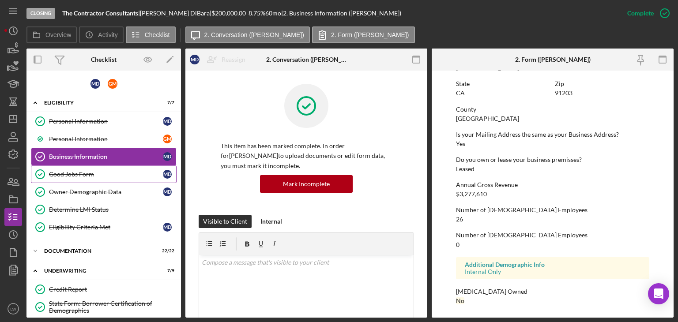
click at [138, 177] on link "Good Jobs Form Good Jobs Form M D" at bounding box center [104, 174] width 146 height 18
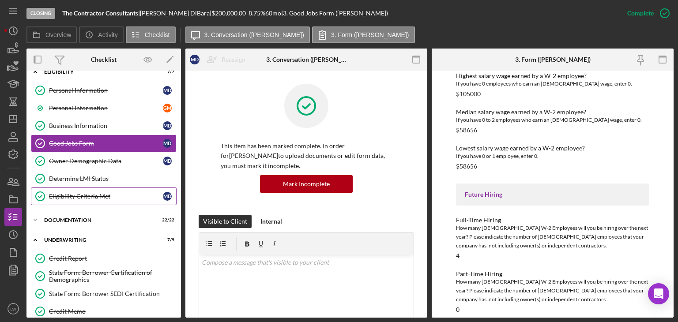
scroll to position [44, 0]
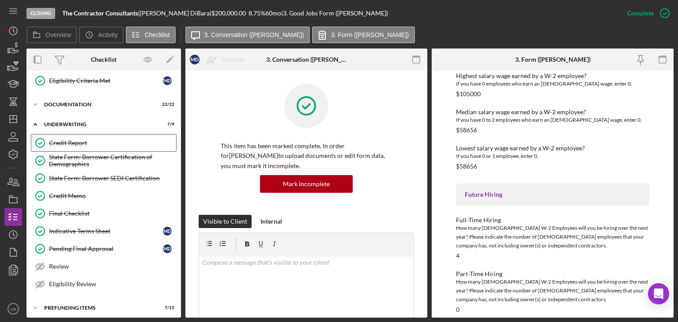
click at [85, 134] on link "Credit Report Credit Report" at bounding box center [104, 143] width 146 height 18
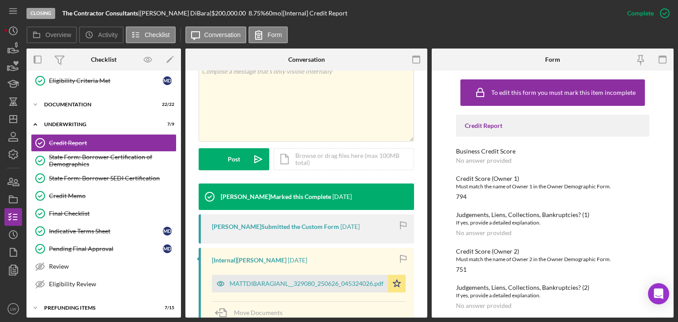
scroll to position [266, 0]
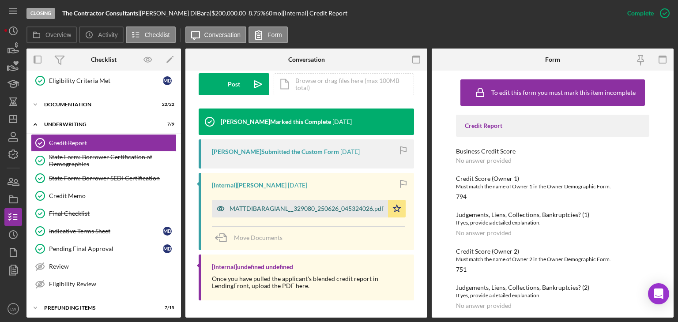
click at [278, 209] on div "MATTDIBARAGIANL__329080_250626_045324026.pdf" at bounding box center [306, 208] width 154 height 7
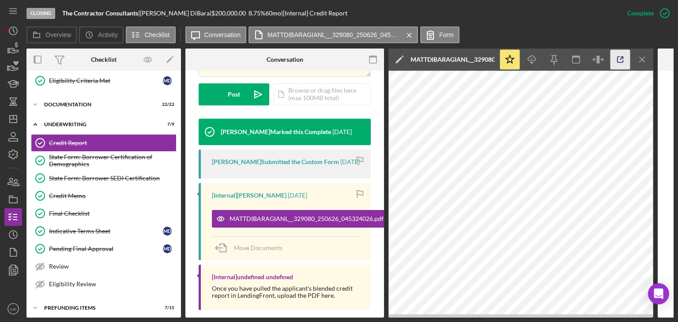
click at [623, 58] on icon "button" at bounding box center [620, 60] width 20 height 20
click at [94, 196] on div "Credit Memo" at bounding box center [112, 195] width 127 height 7
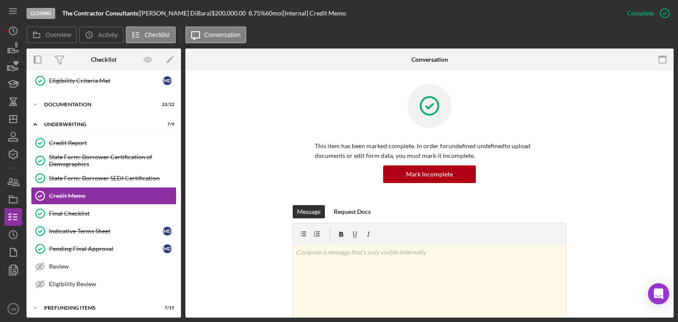
scroll to position [132, 0]
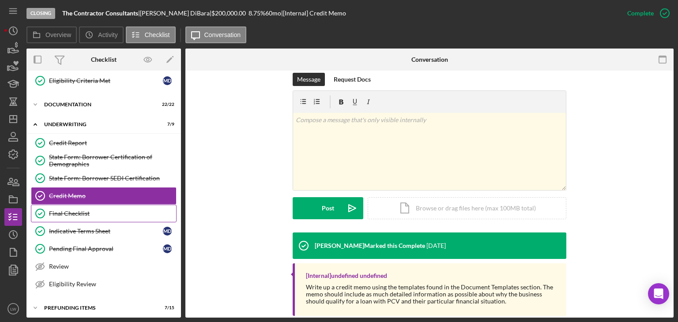
click at [75, 210] on div "Final Checklist" at bounding box center [112, 213] width 127 height 7
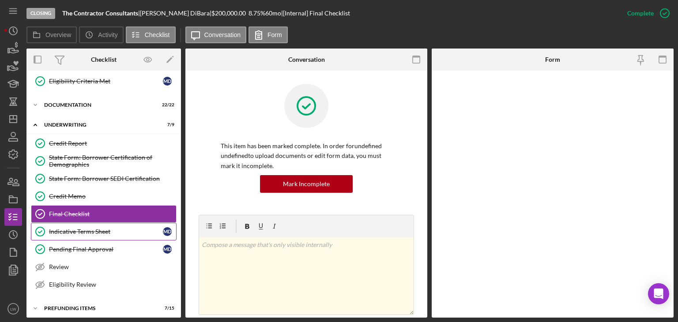
scroll to position [147, 0]
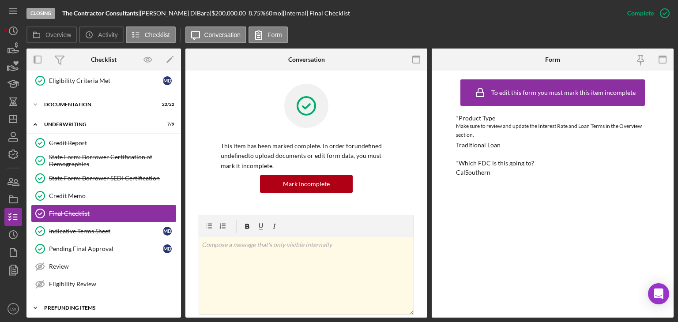
click at [94, 305] on div "Prefunding Items" at bounding box center [107, 307] width 126 height 5
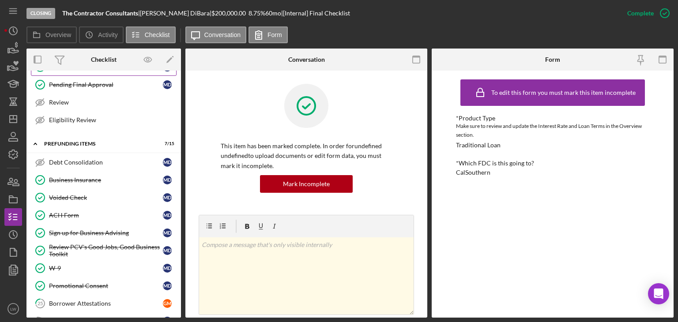
scroll to position [323, 0]
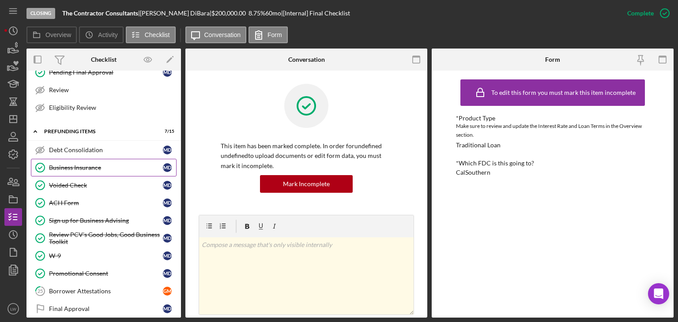
click at [85, 165] on div "Business Insurance" at bounding box center [106, 167] width 114 height 7
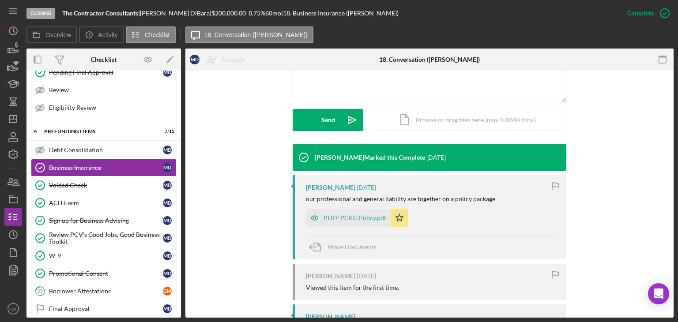
scroll to position [263, 0]
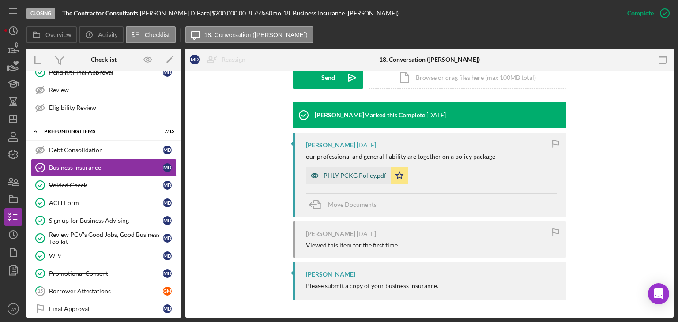
click at [339, 175] on div "PHLY PCKG Policy.pdf" at bounding box center [354, 175] width 63 height 7
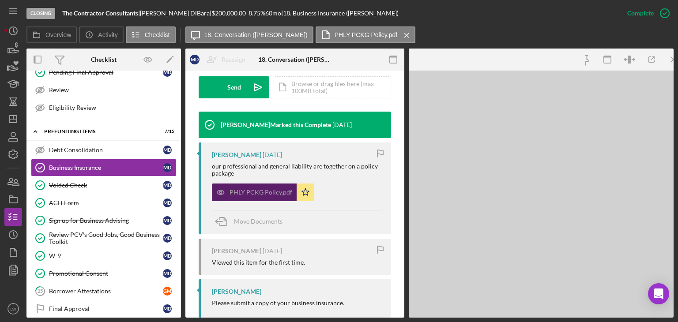
scroll to position [273, 0]
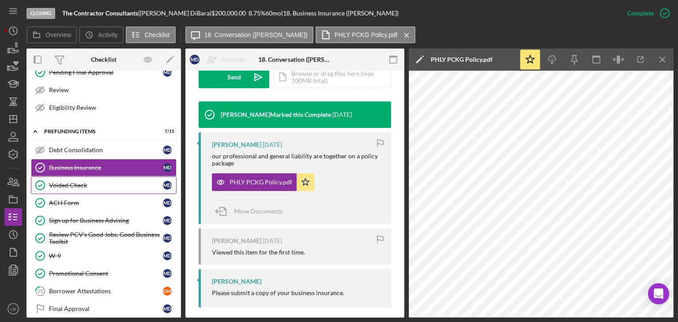
click at [83, 182] on div "Voided Check" at bounding box center [106, 185] width 114 height 7
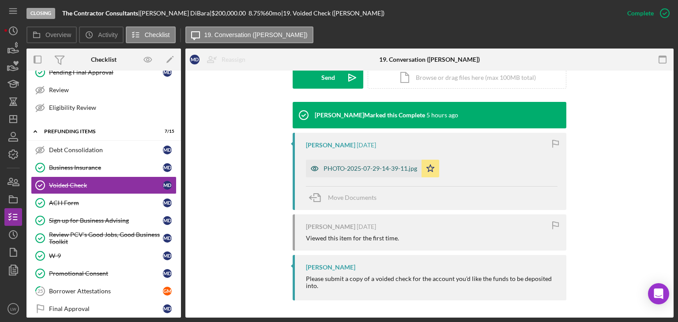
click at [339, 168] on div "PHOTO-2025-07-29-14-39-11.jpg" at bounding box center [370, 168] width 94 height 7
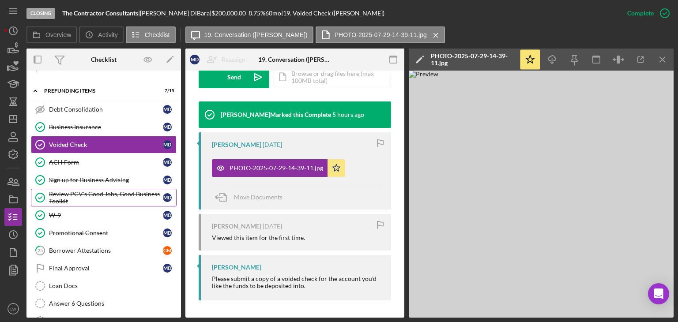
scroll to position [411, 0]
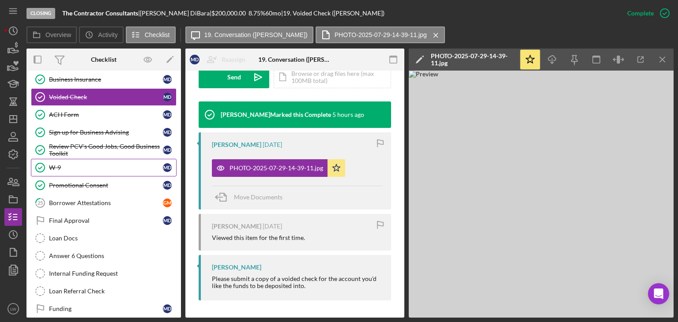
click at [77, 164] on div "W-9" at bounding box center [106, 167] width 114 height 7
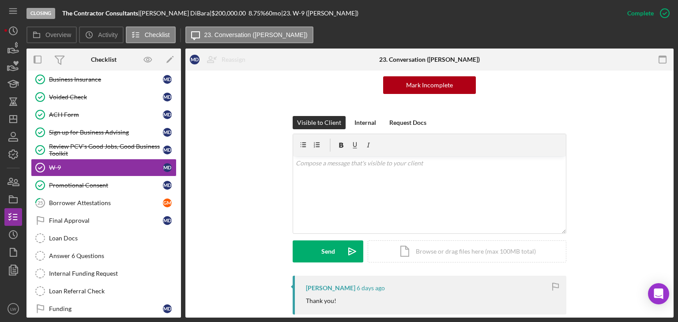
scroll to position [265, 0]
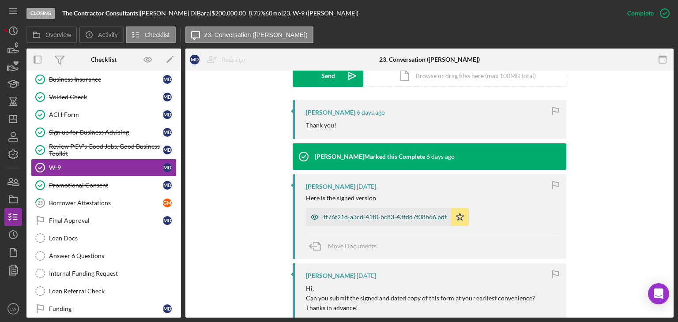
click at [375, 219] on div "ff76f21d-a3cd-41f0-bc83-43fdd7f08b66.pdf" at bounding box center [384, 217] width 123 height 7
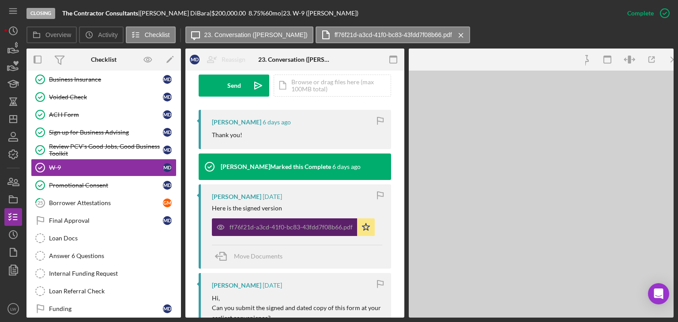
scroll to position [274, 0]
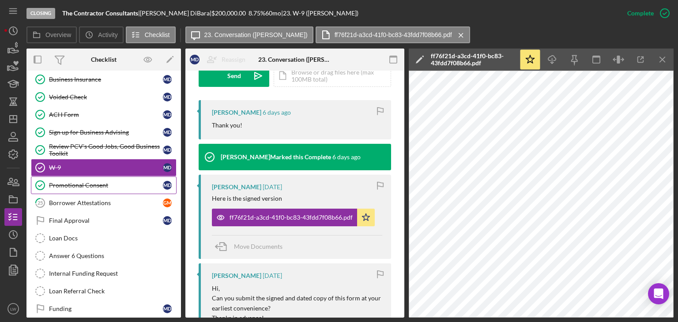
click at [86, 183] on div "Promotional Consent" at bounding box center [106, 185] width 114 height 7
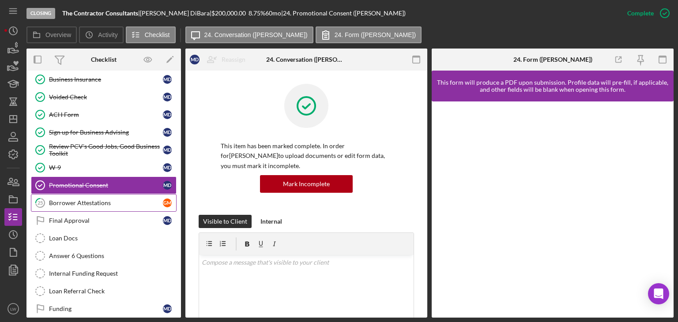
click at [93, 199] on div "Borrower Attestations" at bounding box center [106, 202] width 114 height 7
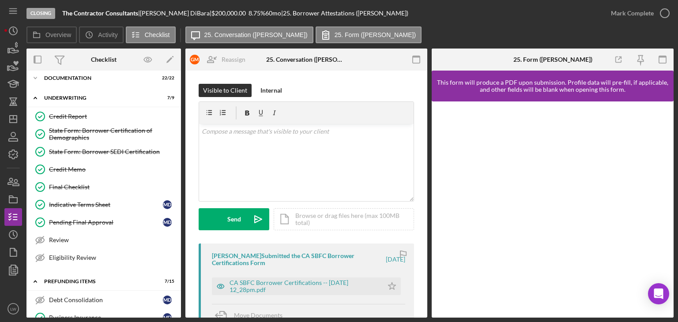
scroll to position [149, 0]
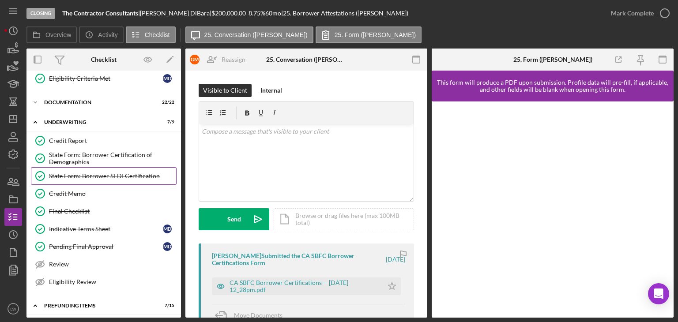
click at [93, 173] on div "State Form: Borrower SEDI Certification" at bounding box center [112, 176] width 127 height 7
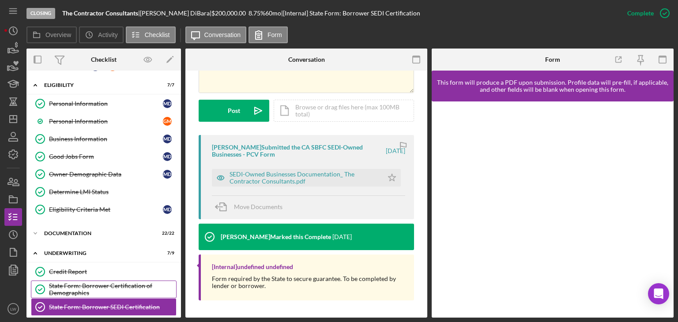
scroll to position [16, 0]
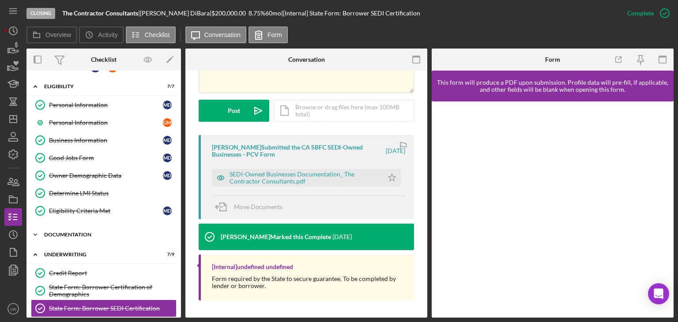
click at [86, 232] on div "Documentation" at bounding box center [107, 234] width 126 height 5
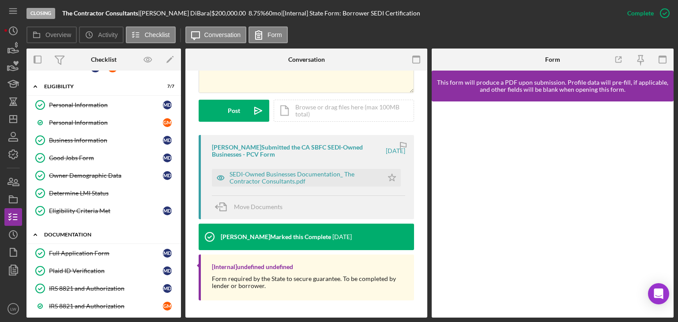
click at [86, 232] on div "Documentation" at bounding box center [107, 234] width 126 height 5
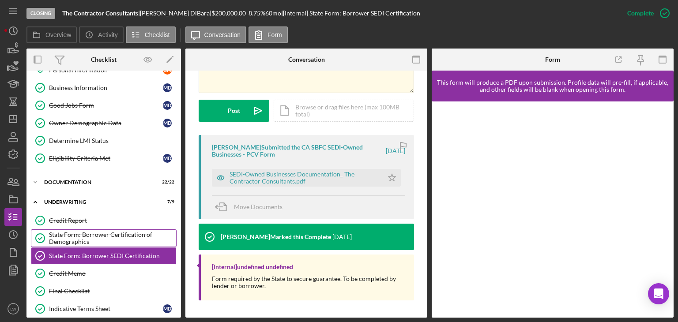
scroll to position [149, 0]
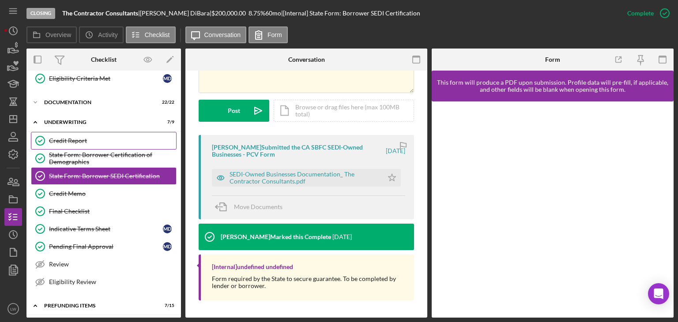
click at [76, 139] on div "Credit Report" at bounding box center [112, 140] width 127 height 7
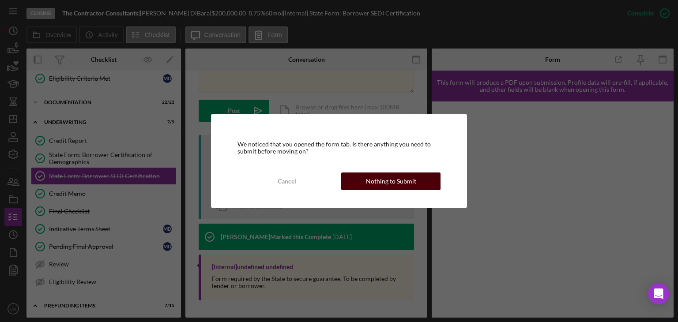
click at [365, 183] on button "Nothing to Submit" at bounding box center [390, 182] width 99 height 18
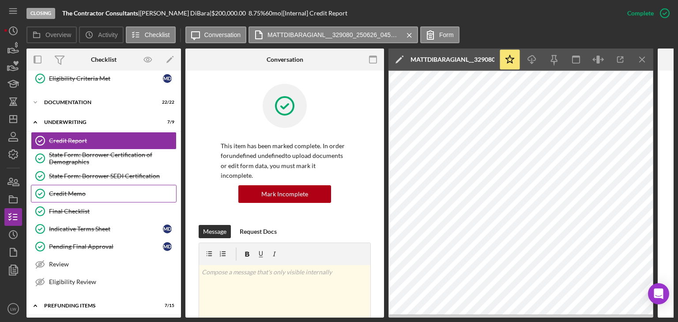
click at [82, 190] on div "Credit Memo" at bounding box center [112, 193] width 127 height 7
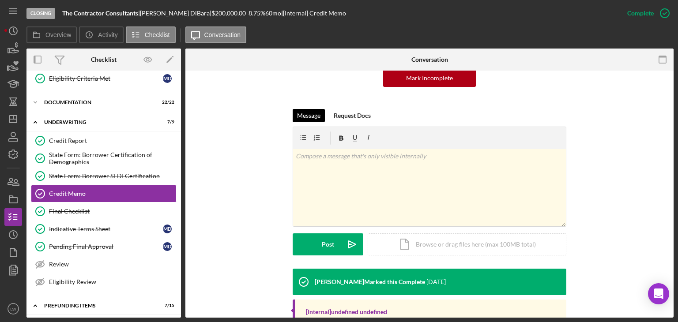
scroll to position [148, 0]
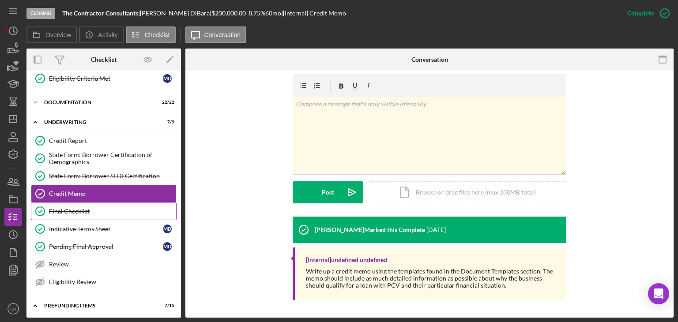
click at [88, 208] on div "Final Checklist" at bounding box center [112, 211] width 127 height 7
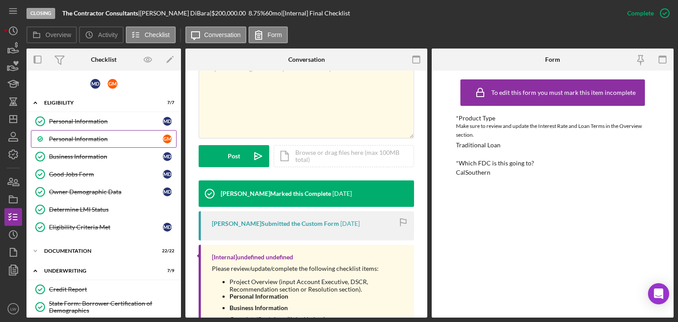
click at [94, 138] on div "Personal Information" at bounding box center [106, 138] width 114 height 7
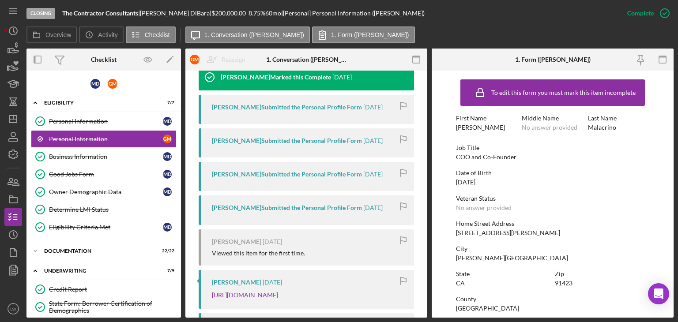
scroll to position [380, 0]
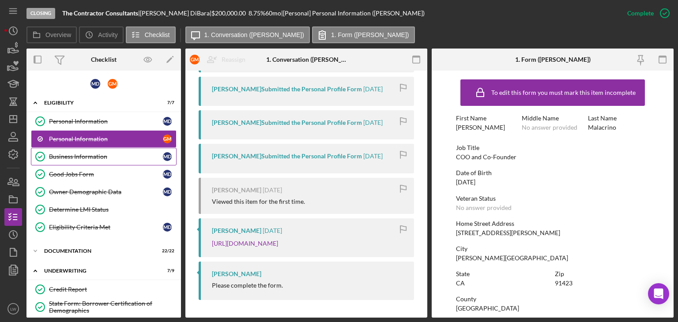
click at [83, 162] on link "Business Information Business Information M D" at bounding box center [104, 157] width 146 height 18
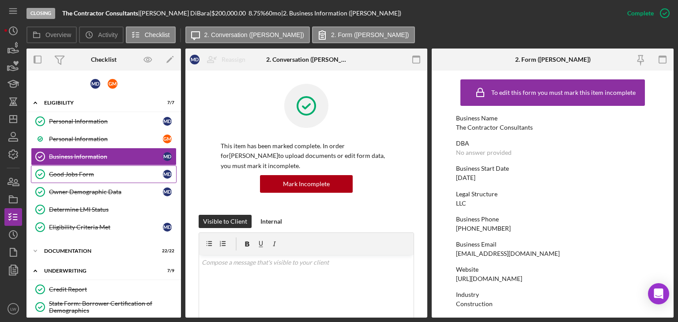
click at [84, 173] on div "Good Jobs Form" at bounding box center [106, 174] width 114 height 7
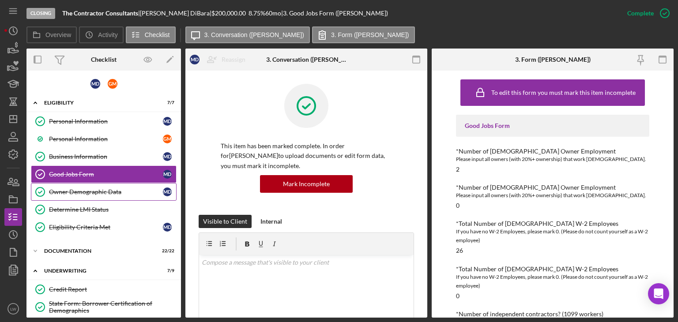
click at [86, 188] on div "Owner Demographic Data" at bounding box center [106, 191] width 114 height 7
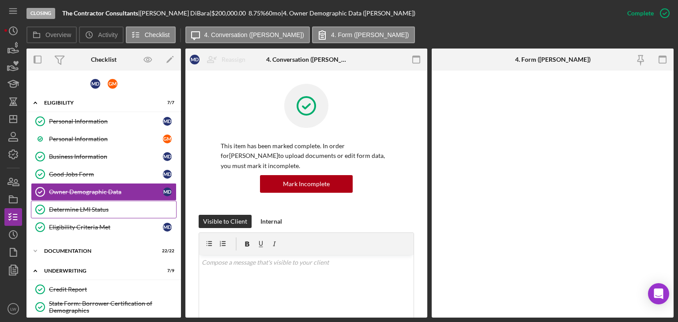
click at [85, 203] on link "Determine LMI Status Determine LMI Status" at bounding box center [104, 210] width 146 height 18
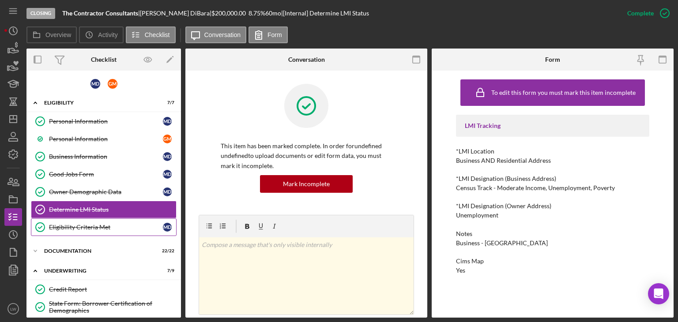
click at [90, 219] on link "Eligibility Criteria Met Eligibility Criteria Met M D" at bounding box center [104, 227] width 146 height 18
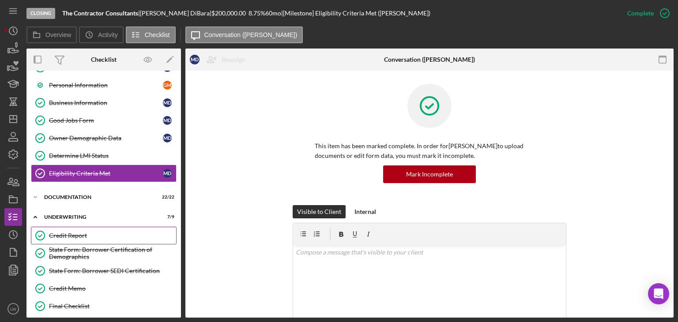
scroll to position [88, 0]
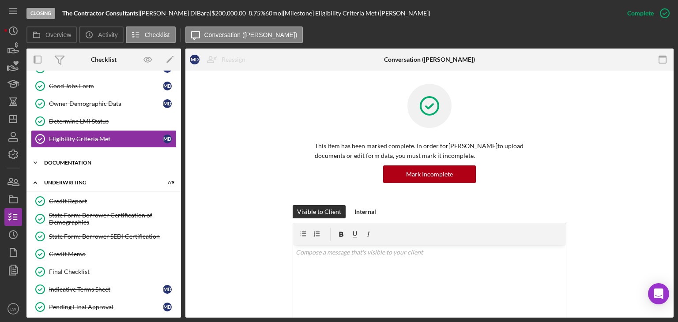
click at [45, 158] on div "Icon/Expander Documentation 22 / 22" at bounding box center [103, 163] width 154 height 18
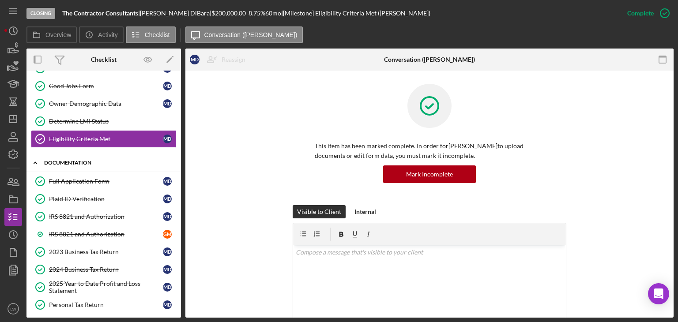
click at [46, 158] on div "Icon/Expander Documentation 22 / 22" at bounding box center [103, 163] width 154 height 18
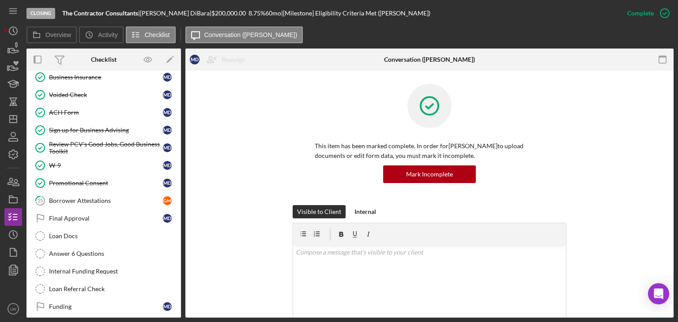
scroll to position [0, 0]
